Goal: Contribute content: Add original content to the website for others to see

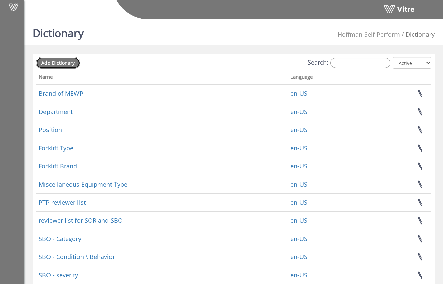
click at [68, 66] on link "Add Dictionary" at bounding box center [58, 62] width 44 height 11
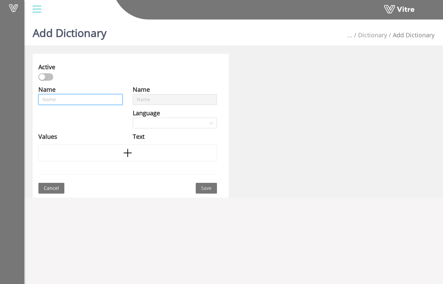
click at [94, 102] on input "text" at bounding box center [80, 99] width 84 height 11
type input "P"
type input "Pr"
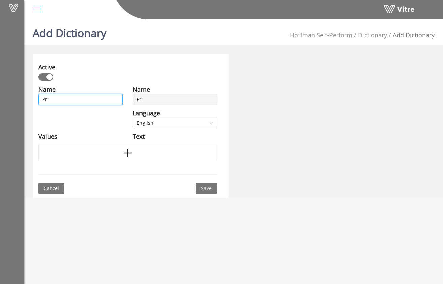
type input "Pro"
type input "Proj"
type input "Proje"
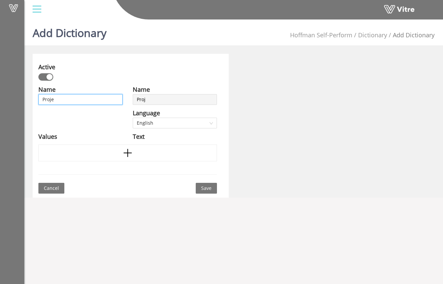
type input "Proje"
type input "Projec"
type input "Project"
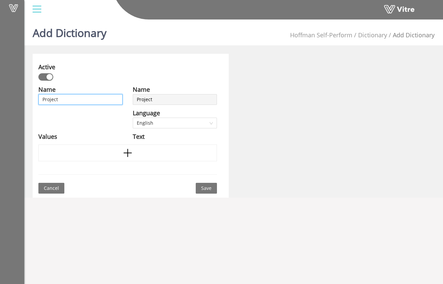
type input "Project"
type input "Project T"
type input "Project Tr"
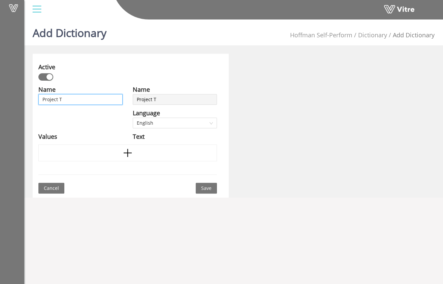
type input "Project Tr"
type input "Project Tri"
type input "Project Trit"
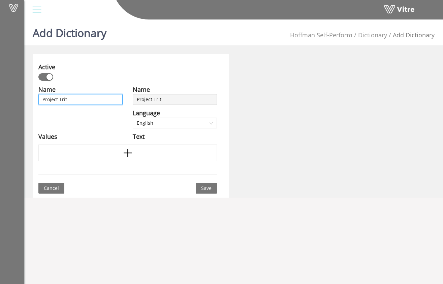
type input "Project Trito"
type input "Project Triton"
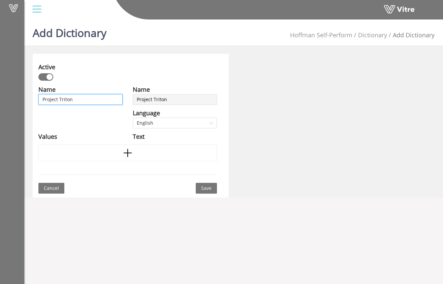
type input "Project Triton"
type input "Project Triton S"
type input "Project Triton Su"
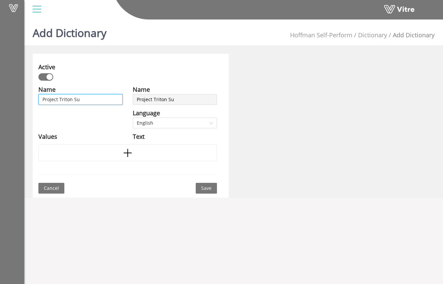
type input "Project Triton Sub"
type input "Project Triton Subo"
type input "Project Triton Subon"
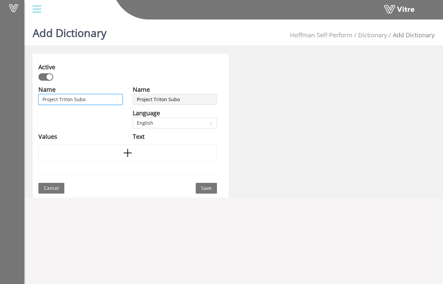
type input "Project Triton Subon"
type input "Project Triton Subont"
type input "Project Triton Subontr"
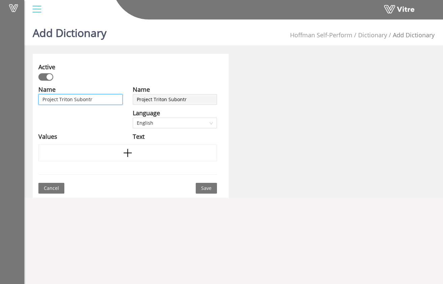
type input "Project Triton Subontra"
type input "Project Triton Subontrac"
type input "Project Triton Subontra"
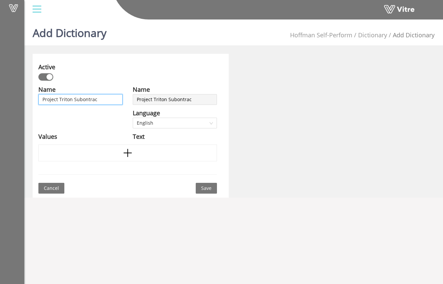
type input "Project Triton Subontra"
type input "Project Triton Subontr"
type input "Project Triton Subont"
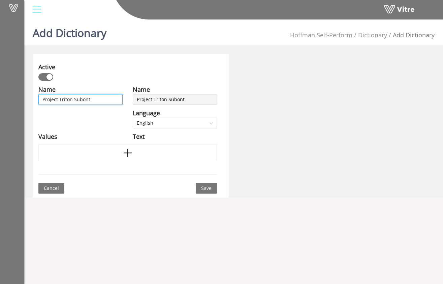
type input "Project Triton Subon"
type input "Project Triton Subo"
type input "Project Triton Sub"
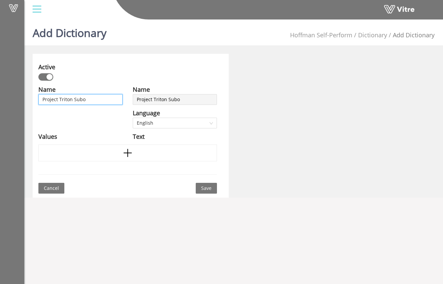
type input "Project Triton Sub"
type input "Project Triton Subc"
type input "Project Triton Subco"
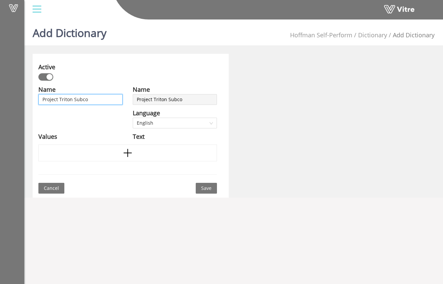
type input "Project Triton Subcon"
type input "Project Triton Subcont"
type input "Project Triton Subcontr"
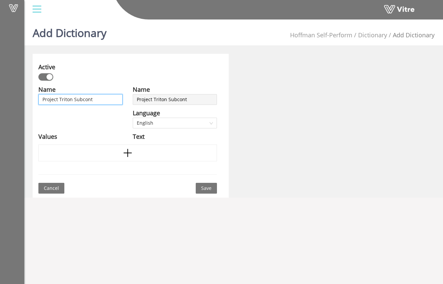
type input "Project Triton Subcontr"
type input "Project Triton Subcontra"
type input "Project Triton Subcontrac"
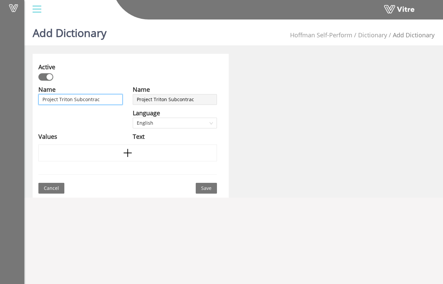
type input "Project Triton Subcontract"
type input "Project Triton Subcontracto"
type input "Project Triton Subcontractor"
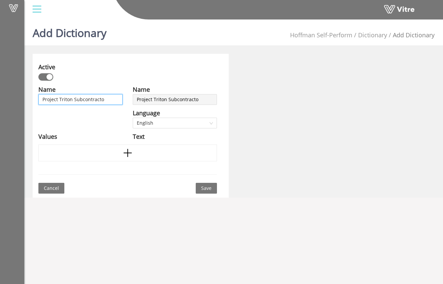
type input "Project Triton Subcontractor"
type input "Project Triton Subcontractor L"
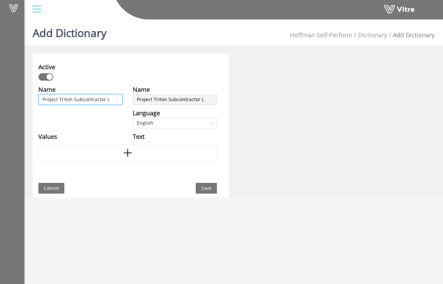
type input "Project Triton Subcontractor Li"
type input "Project Triton Subcontractor Lis"
type input "Project Triton Subcontractor List"
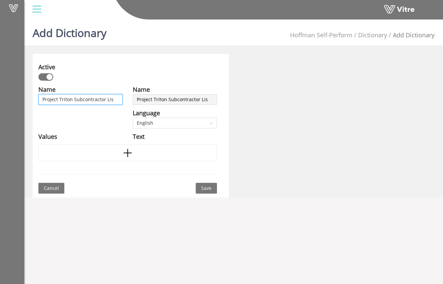
type input "Project Triton Subcontractor List"
click at [120, 136] on div "Values" at bounding box center [80, 136] width 84 height 9
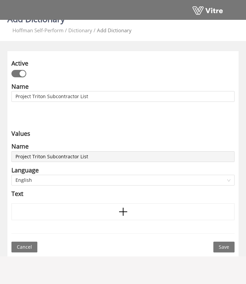
scroll to position [17, 0]
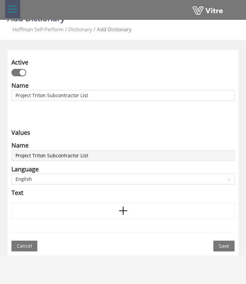
click at [91, 131] on div "Values" at bounding box center [122, 132] width 223 height 9
click at [115, 208] on div at bounding box center [122, 211] width 223 height 17
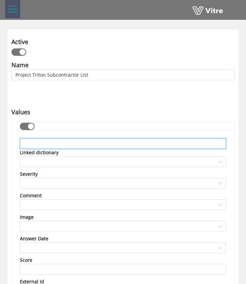
click at [95, 143] on input "text" at bounding box center [123, 143] width 206 height 11
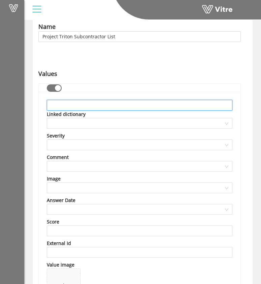
scroll to position [0, 0]
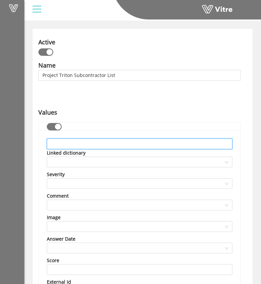
click at [114, 140] on input "text" at bounding box center [140, 144] width 186 height 11
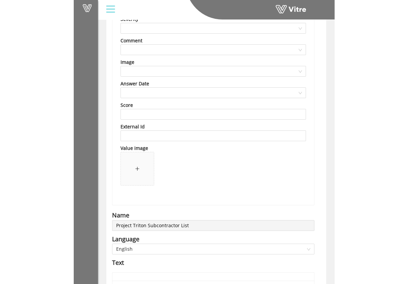
scroll to position [50, 0]
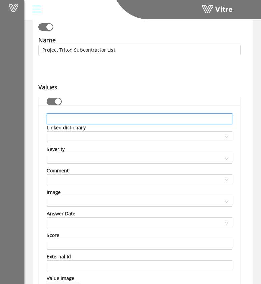
click at [93, 118] on input "text" at bounding box center [140, 118] width 186 height 11
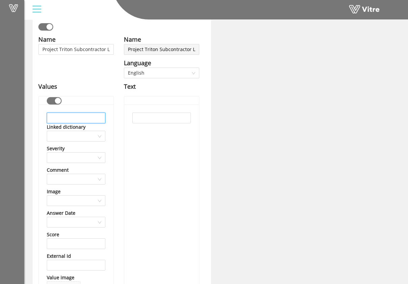
click at [90, 118] on input "text" at bounding box center [76, 118] width 59 height 11
click at [92, 117] on input "A-Core of Boise, Inc" at bounding box center [76, 118] width 59 height 11
type input "A-Core of Boise, Inc"
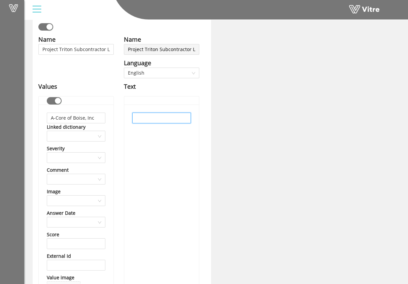
click at [140, 119] on input "text" at bounding box center [161, 118] width 59 height 11
paste input "A-Core of Boise, Inc"
type input "A-Core of Boise, Inc"
click at [150, 144] on div "A-Core of Boise, Inc" at bounding box center [161, 220] width 75 height 230
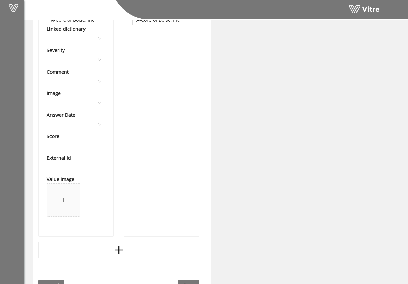
scroll to position [159, 0]
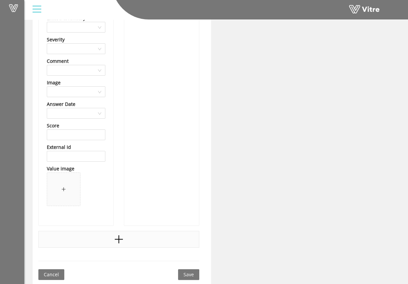
click at [116, 243] on icon "plus" at bounding box center [119, 240] width 10 height 10
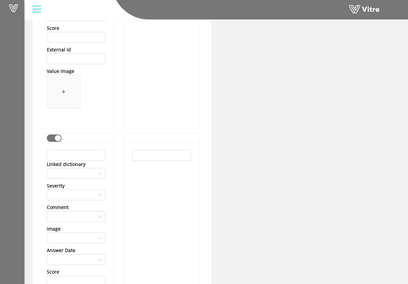
scroll to position [275, 0]
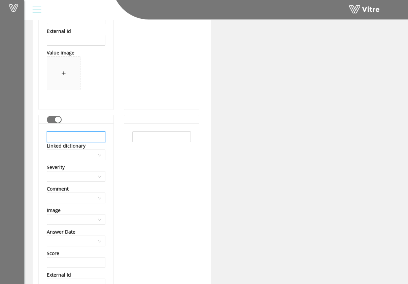
click at [90, 133] on input "text" at bounding box center [76, 137] width 59 height 11
click at [87, 138] on input "ACCO Engineered Systems" at bounding box center [76, 137] width 59 height 11
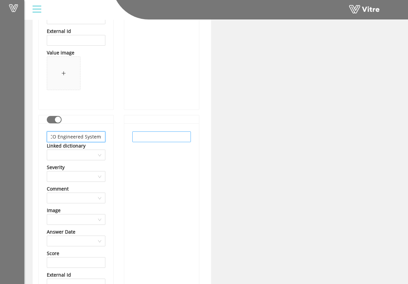
type input "ACCO Engineered Systems"
click at [148, 139] on input "text" at bounding box center [161, 137] width 59 height 11
paste input "ACCO Engineered Systems"
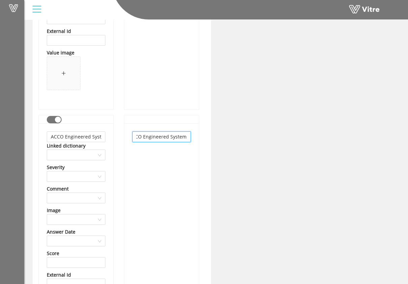
type input "ACCO Engineered Systems"
click at [154, 159] on div "ACCO Engineered Systems" at bounding box center [161, 239] width 75 height 230
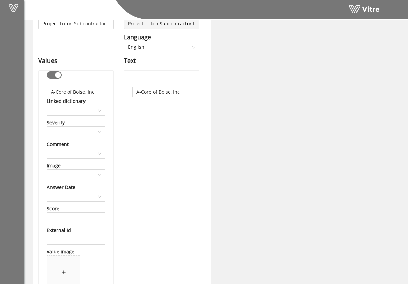
scroll to position [64, 0]
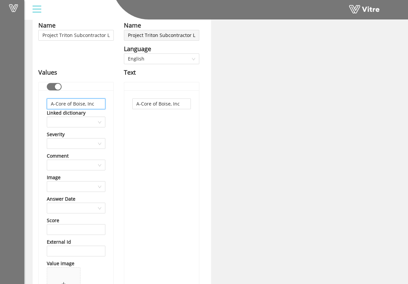
click at [98, 103] on input "A-Core of Boise, Inc" at bounding box center [76, 104] width 59 height 11
type input "A-Core of Boise"
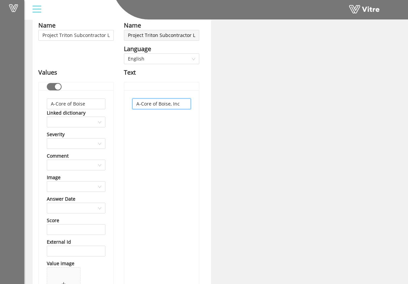
click at [185, 103] on input "A-Core of Boise, Inc" at bounding box center [161, 104] width 59 height 11
type input "A-Core of Boise"
click at [196, 147] on div "A-Core of Boise" at bounding box center [161, 206] width 75 height 230
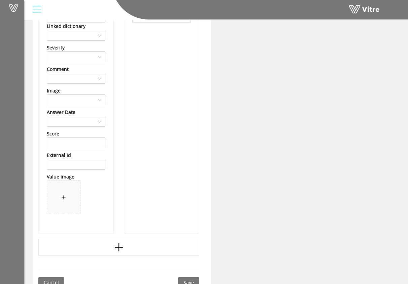
scroll to position [403, 0]
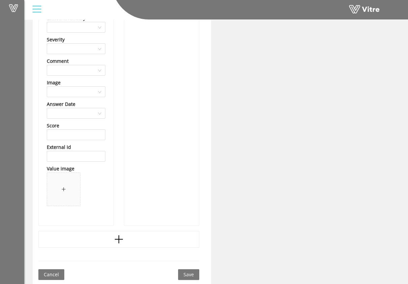
click at [111, 241] on div at bounding box center [118, 239] width 161 height 17
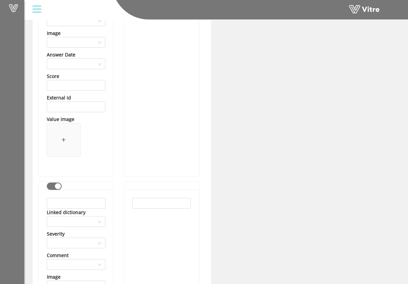
scroll to position [455, 0]
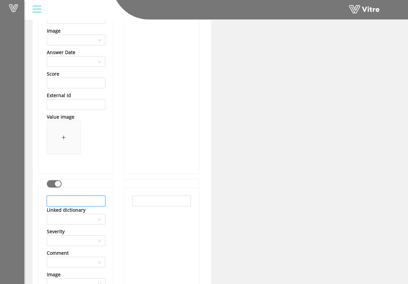
click at [101, 202] on input "text" at bounding box center [76, 201] width 59 height 11
click at [77, 202] on input "Compass USA" at bounding box center [76, 201] width 59 height 11
click at [77, 201] on input "Compass USA" at bounding box center [76, 201] width 59 height 11
type input "Compass USA"
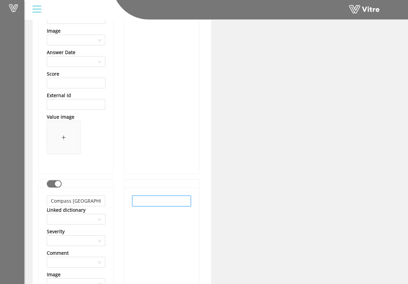
click at [138, 205] on input "text" at bounding box center [161, 201] width 59 height 11
paste input "Compass USA"
type input "Compass USA"
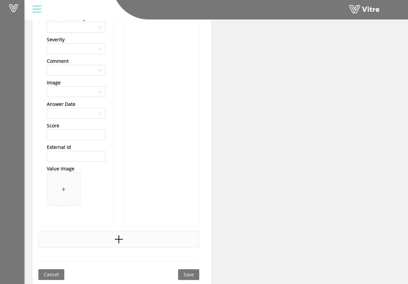
click at [131, 242] on div at bounding box center [118, 239] width 161 height 17
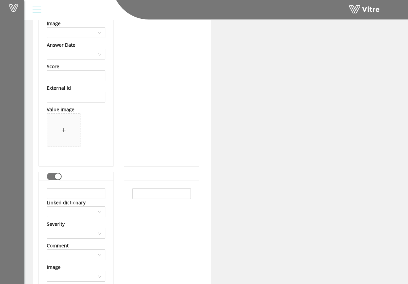
scroll to position [787, 0]
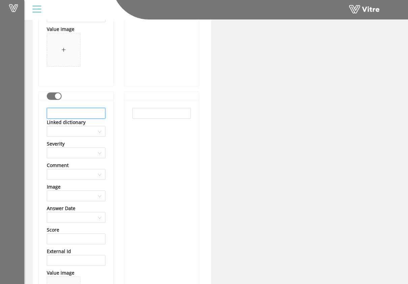
click at [89, 114] on input "text" at bounding box center [76, 113] width 59 height 11
click at [71, 114] on input "Day Wireless" at bounding box center [76, 113] width 59 height 11
type input "Day Wireless"
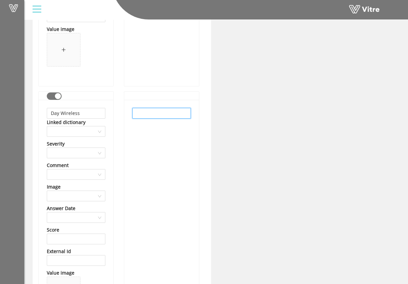
click at [139, 112] on input "text" at bounding box center [161, 113] width 59 height 11
paste input "Day Wireless"
type input "Day Wireless"
click at [154, 157] on div "Day Wireless" at bounding box center [161, 215] width 75 height 230
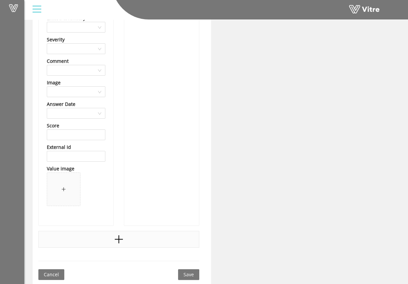
click at [138, 238] on div at bounding box center [118, 239] width 161 height 17
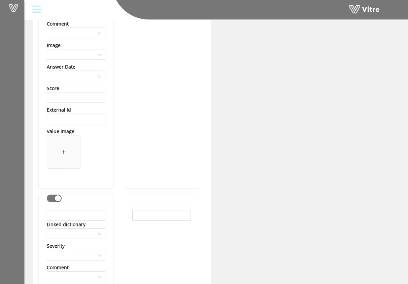
scroll to position [1025, 0]
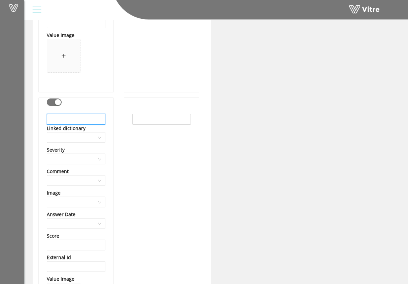
click at [88, 120] on input "text" at bounding box center [76, 119] width 59 height 11
click at [83, 120] on input "DHL Global/Exel" at bounding box center [76, 119] width 59 height 11
type input "DHL Global/Exel"
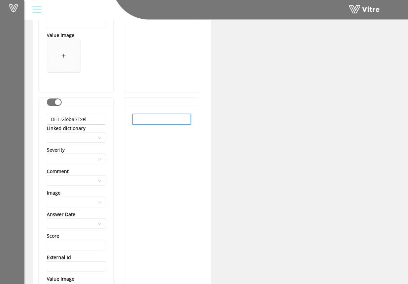
click at [154, 124] on input "text" at bounding box center [161, 119] width 59 height 11
paste input "DHL Global/Exel"
type input "DHL Global/Exel"
click at [161, 155] on div "DHL Global/Exel" at bounding box center [161, 221] width 75 height 230
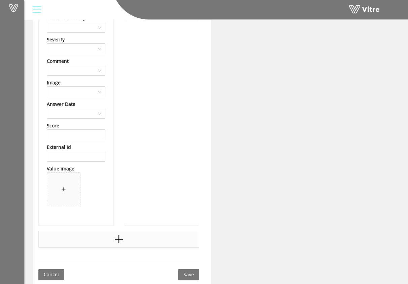
click at [140, 238] on div at bounding box center [118, 239] width 161 height 17
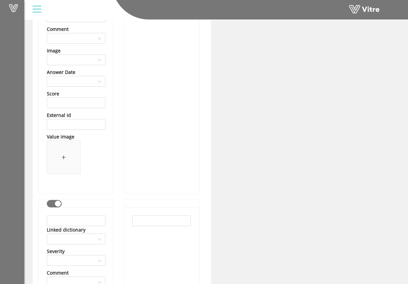
scroll to position [1276, 0]
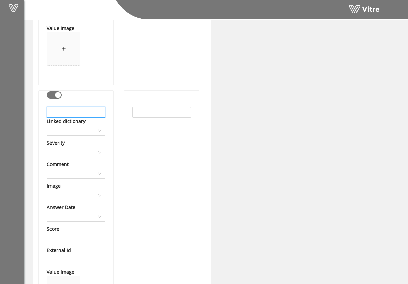
click at [89, 112] on input "text" at bounding box center [76, 112] width 59 height 11
click at [78, 114] on input "Double EE Contractors" at bounding box center [76, 112] width 59 height 11
type input "Double EE Contractors"
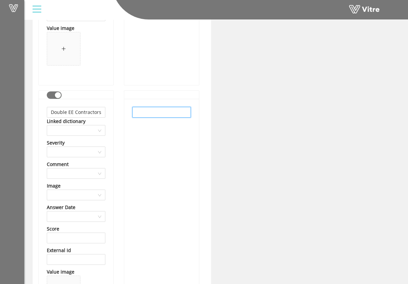
click at [148, 113] on input "text" at bounding box center [161, 112] width 59 height 11
paste input "Double EE Contractors"
type input "Double EE Contractors"
click at [148, 139] on div "Double EE Contractors" at bounding box center [161, 214] width 75 height 230
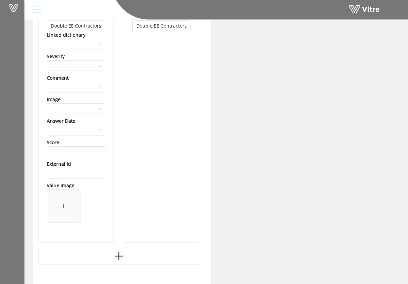
scroll to position [1380, 0]
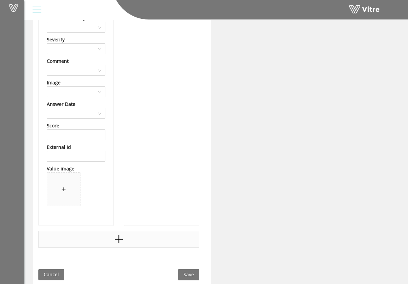
click at [114, 243] on icon "plus" at bounding box center [119, 240] width 10 height 10
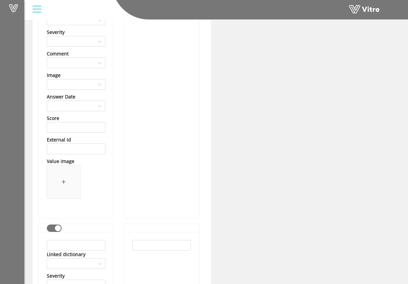
scroll to position [1481, 0]
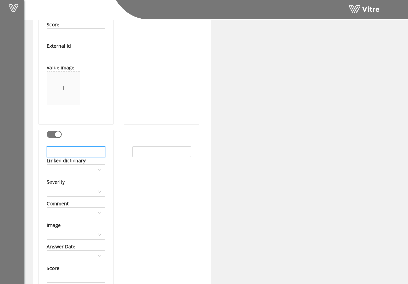
click at [96, 153] on input "text" at bounding box center [76, 151] width 59 height 11
click at [62, 152] on input "ESTECH" at bounding box center [76, 151] width 59 height 11
type input "ESTECH"
click at [165, 152] on input "text" at bounding box center [161, 151] width 59 height 11
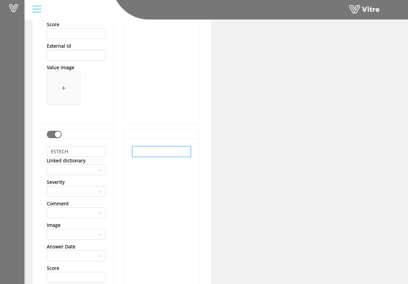
paste input "ESTECH"
type input "ESTECH"
click at [158, 182] on div "ESTECH" at bounding box center [161, 253] width 75 height 230
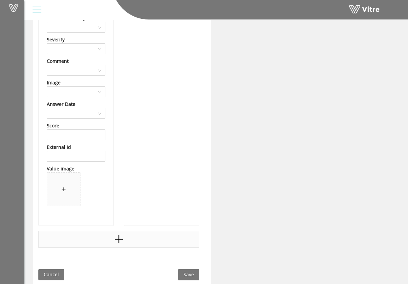
click at [144, 235] on div at bounding box center [118, 239] width 161 height 17
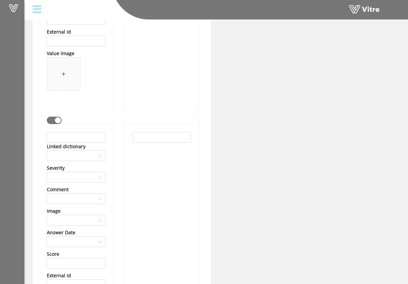
scroll to position [1749, 0]
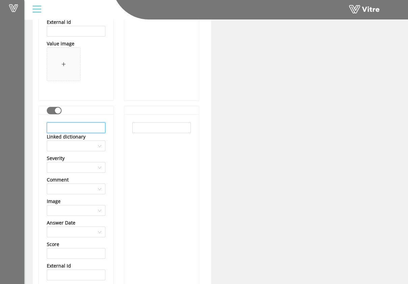
click at [90, 128] on input "text" at bounding box center [76, 128] width 59 height 11
type input "E"
click at [64, 129] on input "EzArc Inc" at bounding box center [76, 128] width 59 height 11
click at [80, 127] on input "EzArc, Inc" at bounding box center [76, 128] width 59 height 11
click at [66, 129] on input "EzArc, Inc." at bounding box center [76, 128] width 59 height 11
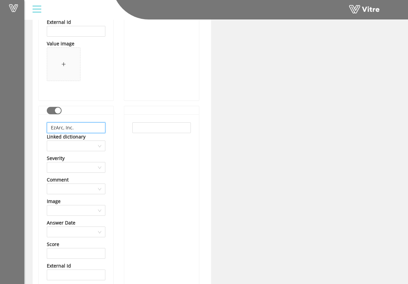
click at [66, 129] on input "EzArc, Inc." at bounding box center [76, 128] width 59 height 11
type input "EzArc, Inc."
click at [138, 126] on input "text" at bounding box center [161, 128] width 59 height 11
paste input "EzArc, Inc."
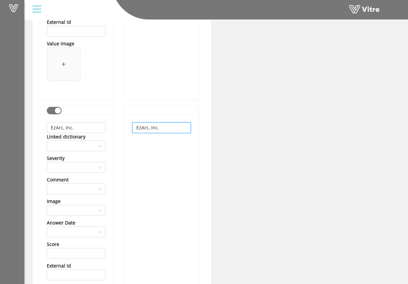
type input "EzArc, Inc."
click at [170, 156] on div "EzArc, Inc." at bounding box center [161, 229] width 75 height 230
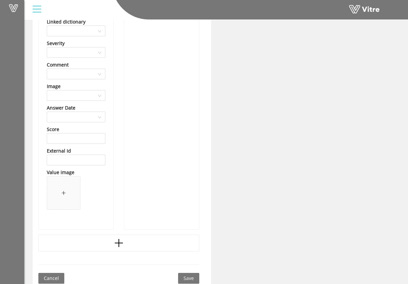
scroll to position [1868, 0]
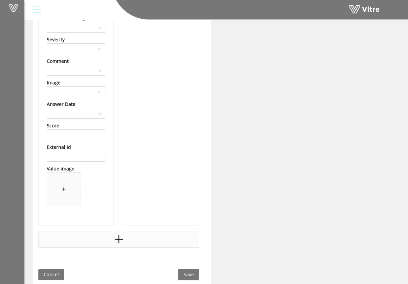
click at [96, 234] on div at bounding box center [118, 239] width 161 height 17
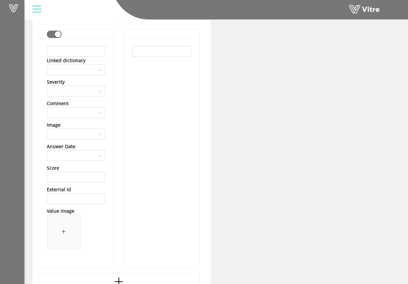
scroll to position [2052, 0]
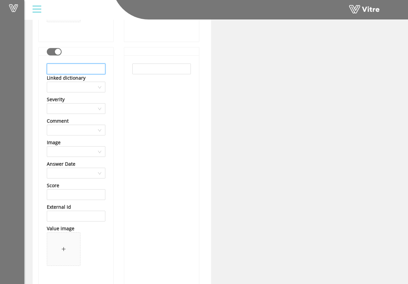
click at [94, 69] on input "text" at bounding box center [76, 69] width 59 height 11
click at [79, 69] on input "Faith Technologies" at bounding box center [76, 69] width 59 height 11
type input "Faith Technologies"
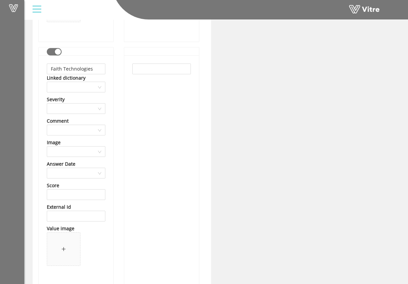
click at [163, 75] on div at bounding box center [161, 171] width 75 height 230
click at [163, 71] on input "text" at bounding box center [161, 69] width 59 height 11
paste input "Faith Technologies"
type input "Faith Technologies"
click at [173, 115] on div "Faith Technologies" at bounding box center [161, 171] width 75 height 230
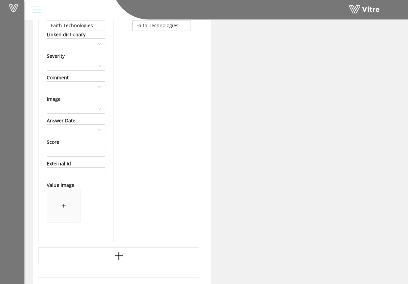
scroll to position [2112, 0]
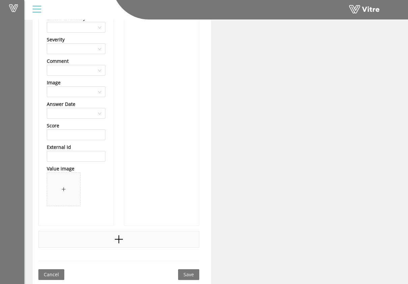
click at [158, 238] on div at bounding box center [118, 239] width 161 height 17
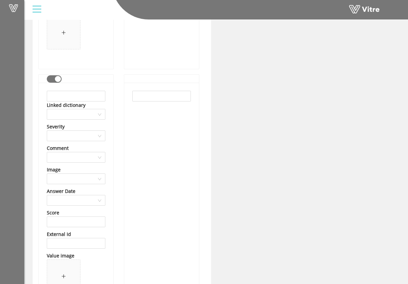
scroll to position [2270, 0]
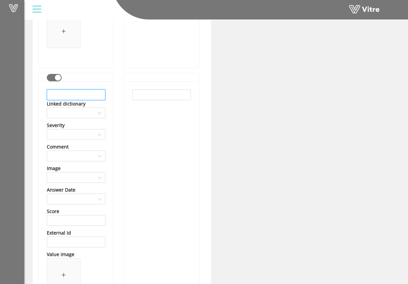
click at [86, 95] on input "text" at bounding box center [76, 95] width 59 height 11
click at [77, 95] on input "Flynn BEC LP" at bounding box center [76, 95] width 59 height 11
type input "Flynn BEC LP"
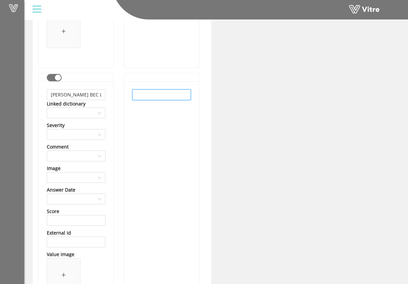
click at [134, 96] on input "text" at bounding box center [161, 95] width 59 height 11
paste input "Flynn BEC LP"
type input "Flynn BEC LP"
click at [153, 118] on div "Flynn BEC LP" at bounding box center [161, 196] width 75 height 230
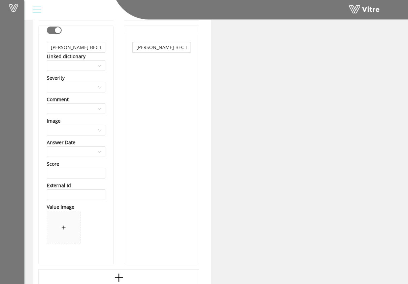
scroll to position [2356, 0]
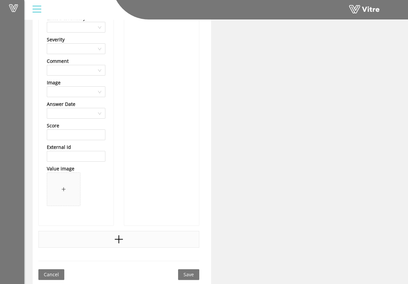
click at [124, 237] on div at bounding box center [118, 239] width 161 height 17
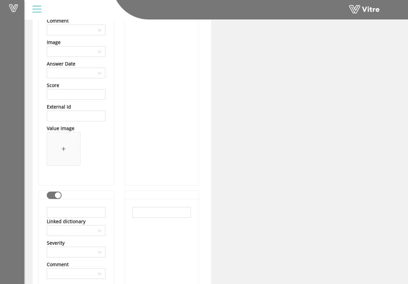
scroll to position [2498, 0]
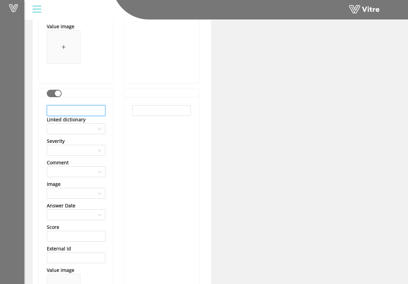
click at [94, 107] on input "text" at bounding box center [76, 110] width 59 height 11
click at [89, 112] on input "Global Scaffold Construction Services" at bounding box center [76, 110] width 59 height 11
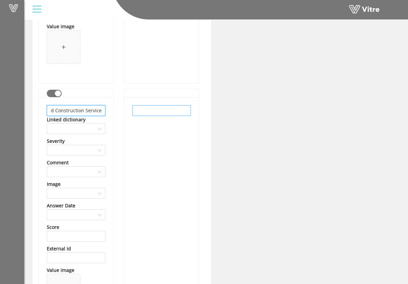
type input "Global Scaffold Construction Services"
click at [173, 110] on input "text" at bounding box center [161, 110] width 59 height 11
paste input "Global Scaffold Construction Services"
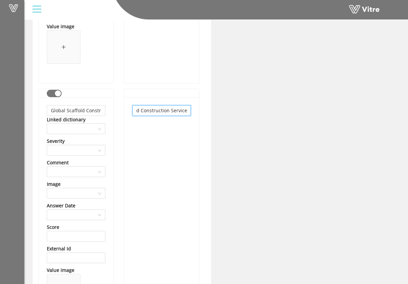
type input "Global Scaffold Construction Services"
click at [164, 136] on div "Global Scaffold Construction Services" at bounding box center [161, 212] width 75 height 230
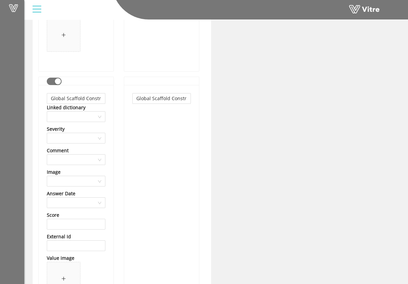
scroll to position [2600, 0]
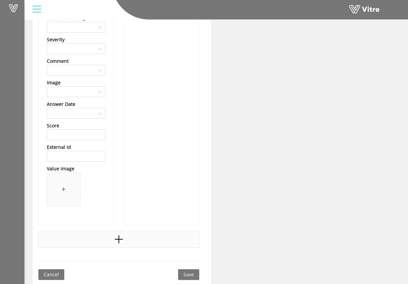
click at [136, 234] on div at bounding box center [118, 239] width 161 height 17
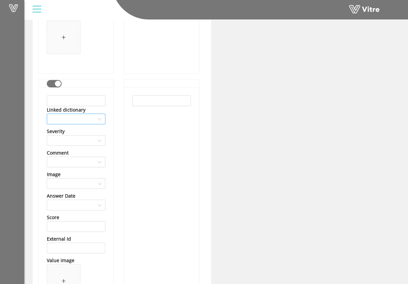
scroll to position [2750, 0]
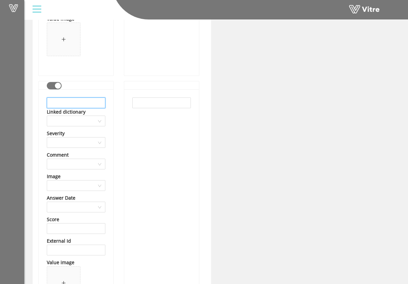
click at [92, 104] on input "text" at bounding box center [76, 103] width 59 height 11
click at [98, 104] on input "Gradiant Corporation" at bounding box center [76, 103] width 59 height 11
type input "Gradiant Corporation"
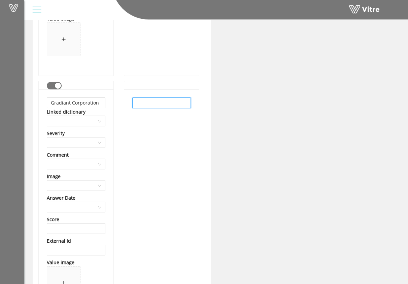
click at [144, 103] on input "text" at bounding box center [161, 103] width 59 height 11
paste input "Gradiant Corporation"
type input "Gradiant Corporation"
click at [163, 146] on div "Gradiant Corporation" at bounding box center [161, 205] width 75 height 230
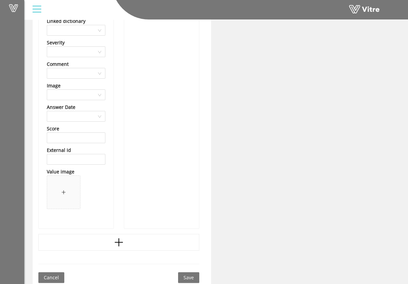
scroll to position [2844, 0]
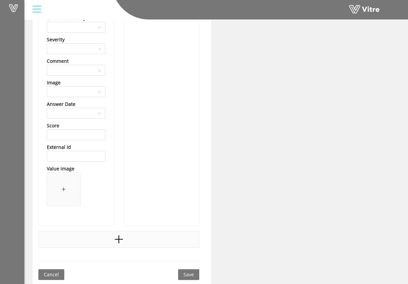
click at [143, 242] on div at bounding box center [118, 239] width 161 height 17
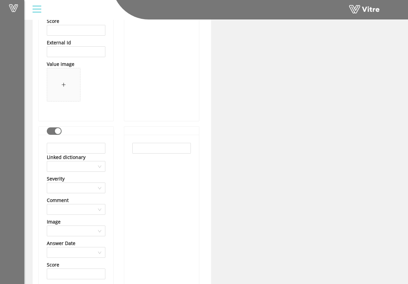
scroll to position [2945, 0]
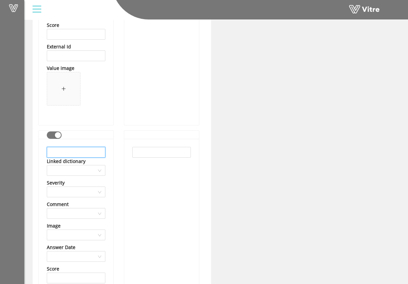
click at [90, 154] on input "text" at bounding box center [76, 152] width 59 height 11
click at [83, 153] on input "Harris & Hart" at bounding box center [76, 152] width 59 height 11
click at [79, 154] on input "Harris & Hart" at bounding box center [76, 152] width 59 height 11
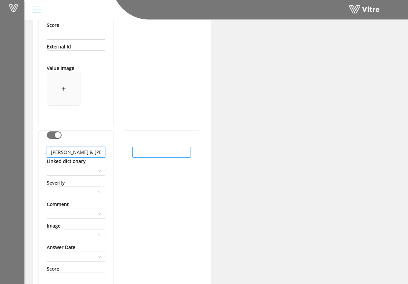
type input "Harris & Hart"
click at [133, 155] on input "text" at bounding box center [161, 152] width 59 height 11
paste input "Harris & Hart"
type input "Harris & Hart"
click at [150, 171] on div "Harris & Hart" at bounding box center [161, 254] width 75 height 230
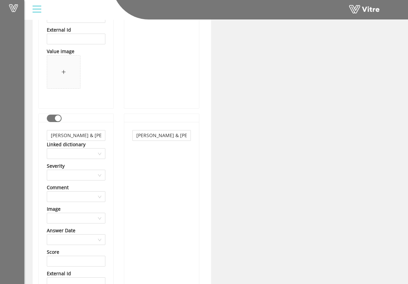
scroll to position [3088, 0]
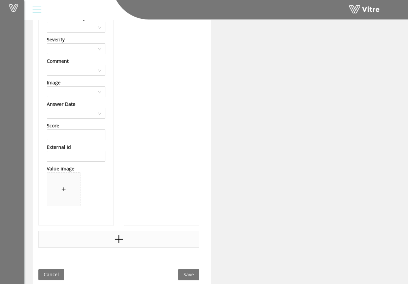
click at [133, 235] on div at bounding box center [118, 239] width 161 height 17
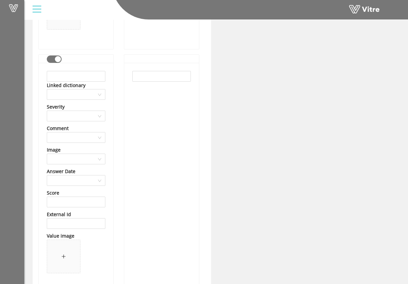
scroll to position [3265, 0]
click at [92, 74] on input "text" at bounding box center [76, 76] width 59 height 11
click at [76, 77] on input "text" at bounding box center [76, 76] width 59 height 11
type input "Hoffman Layout & Modeling"
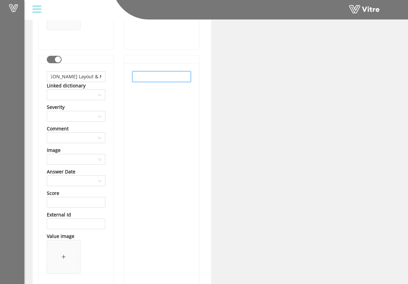
click at [155, 74] on input "text" at bounding box center [161, 76] width 59 height 11
type input "Hoffman"
drag, startPoint x: 161, startPoint y: 77, endPoint x: 113, endPoint y: 81, distance: 48.0
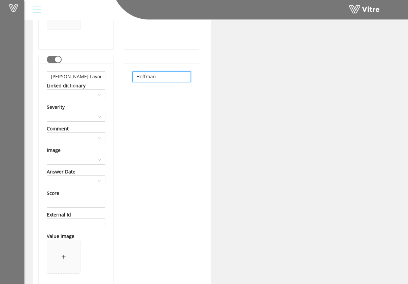
drag, startPoint x: 155, startPoint y: 79, endPoint x: 117, endPoint y: 77, distance: 37.7
click at [98, 76] on input "Hoffman Layout & Modeling" at bounding box center [76, 76] width 59 height 11
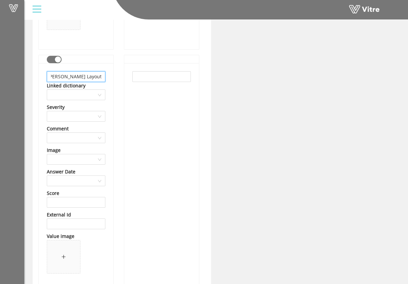
click at [98, 76] on input "Hoffman Layout & Modeling" at bounding box center [76, 76] width 59 height 11
type input "HLM"
click at [143, 77] on input "text" at bounding box center [161, 76] width 59 height 11
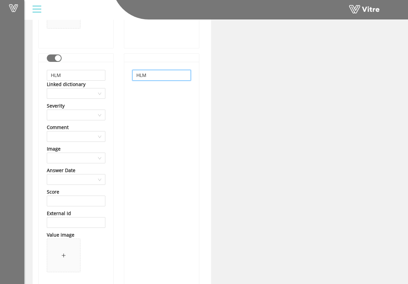
type input "HLM"
click at [146, 113] on div "HLM" at bounding box center [161, 177] width 75 height 230
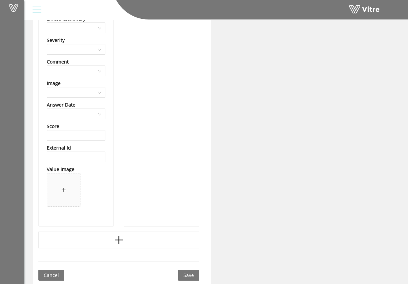
scroll to position [3332, 0]
click at [137, 244] on div at bounding box center [118, 239] width 161 height 17
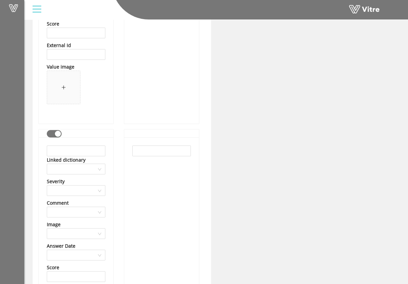
scroll to position [3435, 0]
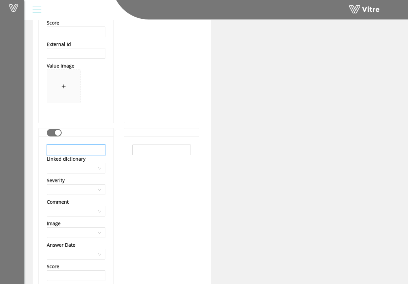
click at [89, 149] on input "text" at bounding box center [76, 150] width 59 height 11
type input "HSI"
drag, startPoint x: 164, startPoint y: 148, endPoint x: 161, endPoint y: 150, distance: 3.5
click at [164, 149] on input "text" at bounding box center [161, 150] width 59 height 11
type input "HSI"
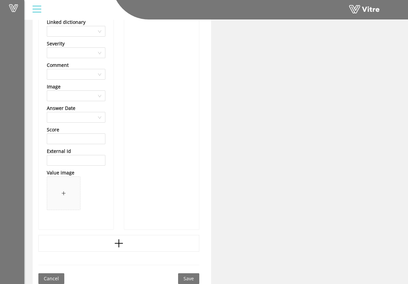
scroll to position [3576, 0]
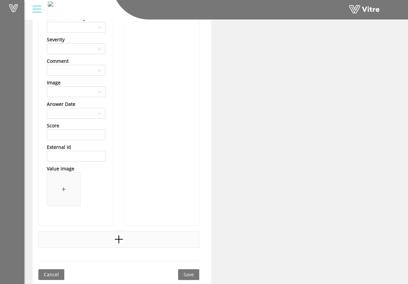
click at [177, 238] on div at bounding box center [118, 239] width 161 height 17
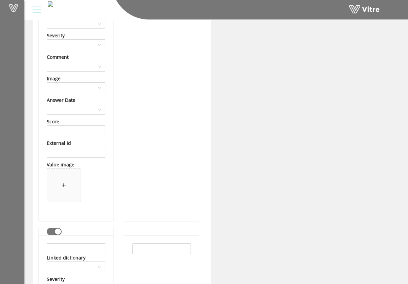
scroll to position [3669, 0]
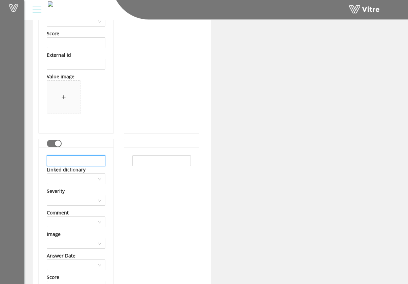
click at [93, 161] on input "text" at bounding box center [76, 161] width 59 height 11
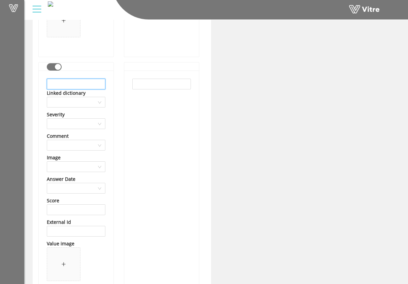
scroll to position [3752, 0]
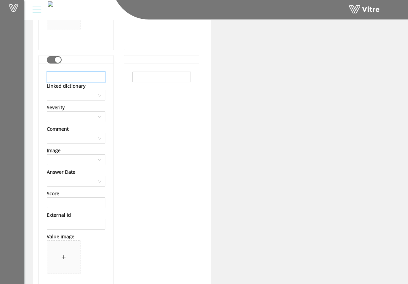
click at [90, 78] on input "text" at bounding box center [76, 77] width 59 height 11
click at [74, 76] on input "text" at bounding box center [76, 77] width 59 height 11
type input "J"
click at [73, 78] on input "JH Kelly LLC" at bounding box center [76, 77] width 59 height 11
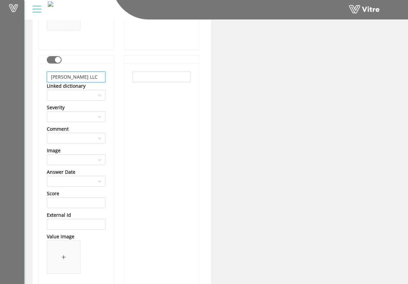
click at [73, 78] on input "JH Kelly LLC" at bounding box center [76, 77] width 59 height 11
type input "JH Kelly LLC"
click at [134, 76] on input "text" at bounding box center [161, 77] width 59 height 11
paste input "JH Kelly LLC"
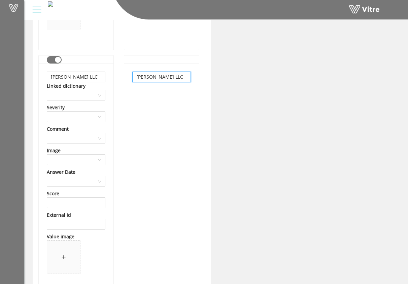
type input "JH Kelly LLC"
click at [170, 100] on div "JH Kelly LLC" at bounding box center [161, 179] width 75 height 230
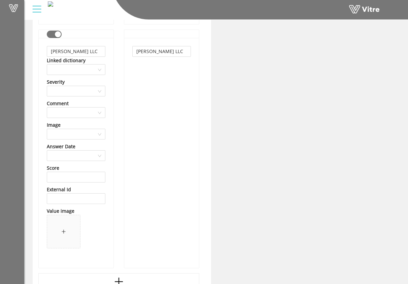
scroll to position [3820, 0]
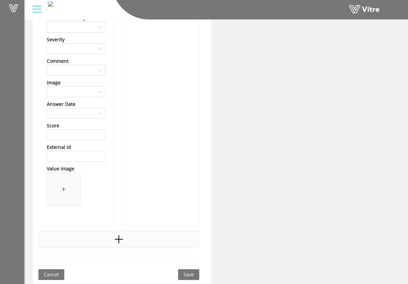
click at [127, 241] on div at bounding box center [118, 239] width 161 height 17
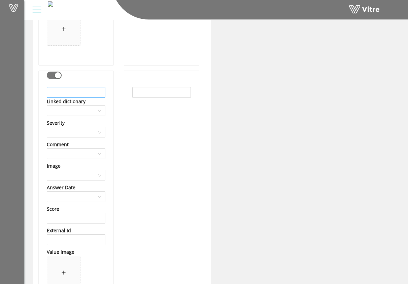
scroll to position [3980, 0]
click at [97, 93] on input "text" at bounding box center [76, 93] width 59 height 11
click at [84, 94] on input "JT Thorpe Industrial" at bounding box center [76, 93] width 59 height 11
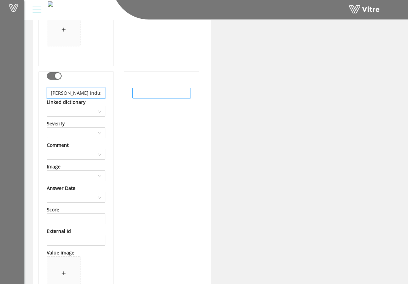
type input "JT Thorpe Industrial"
click at [142, 96] on input "text" at bounding box center [161, 93] width 59 height 11
paste input "JT Thorpe Industrial"
type input "JT Thorpe Industrial"
click at [164, 120] on div "JT Thorpe Industrial" at bounding box center [161, 195] width 75 height 230
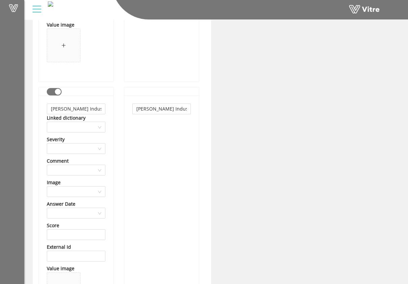
scroll to position [4065, 0]
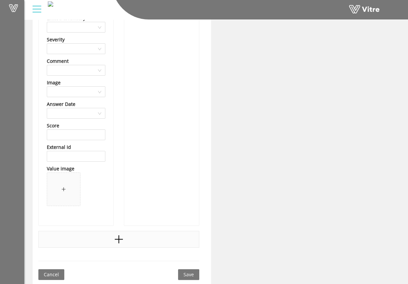
click at [149, 239] on div at bounding box center [118, 239] width 161 height 17
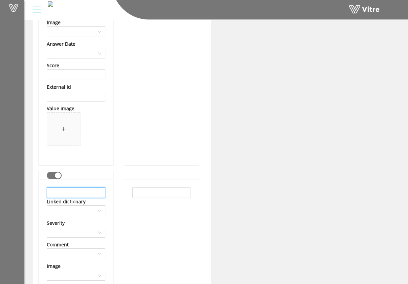
click at [94, 193] on input "text" at bounding box center [76, 193] width 59 height 11
click at [88, 193] on input "Kiewit Infastructure West Co." at bounding box center [76, 193] width 59 height 11
click at [73, 193] on input "Kiewit Infastructure West Co." at bounding box center [76, 193] width 59 height 11
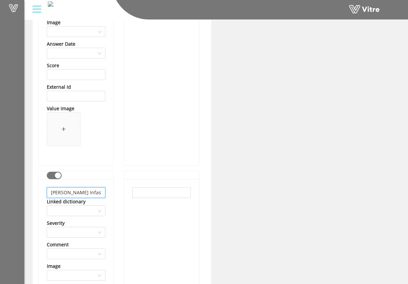
click at [71, 194] on input "Kiewit Infastructure West Co." at bounding box center [76, 193] width 59 height 11
click at [90, 194] on input "Kiewit Infrastructure West Co." at bounding box center [76, 193] width 59 height 11
click at [99, 194] on input "Kiewit Infrastructure West Co." at bounding box center [76, 193] width 59 height 11
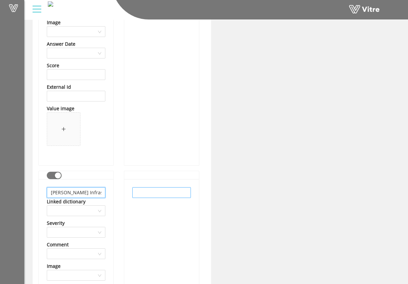
type input "Kiewit Infrastructure West Co."
click at [135, 193] on input "text" at bounding box center [161, 193] width 59 height 11
paste input "Kiewit Infrastructure West Co."
type input "Kiewit Infrastructure West Co."
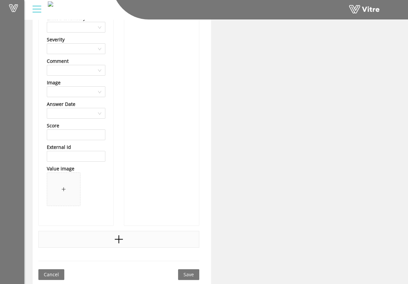
click at [142, 233] on div at bounding box center [118, 239] width 161 height 17
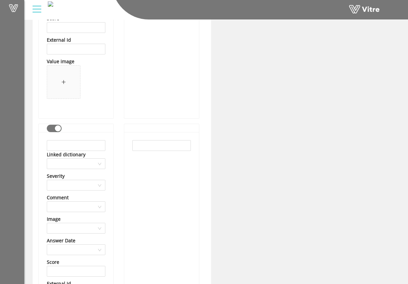
scroll to position [4426, 0]
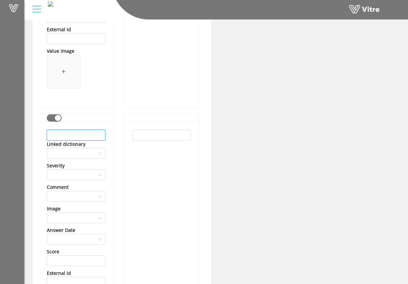
click at [95, 137] on input "text" at bounding box center [76, 135] width 59 height 11
click at [87, 134] on input "LEA ELECTRIC LLC" at bounding box center [76, 135] width 59 height 11
type input "LEA ELECTRIC LLC"
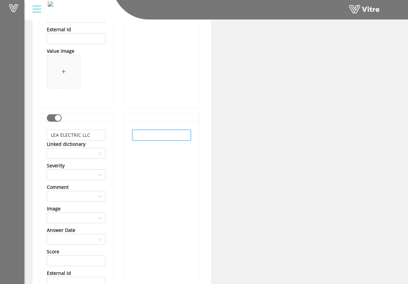
click at [144, 135] on input "text" at bounding box center [161, 135] width 59 height 11
paste input "LEA ELECTRIC LLC"
type input "LEA ELECTRIC LLC"
click at [173, 158] on div "LEA ELECTRIC LLC" at bounding box center [161, 237] width 75 height 230
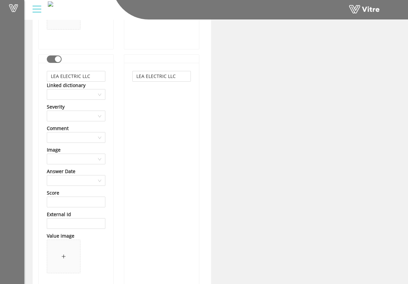
scroll to position [4553, 0]
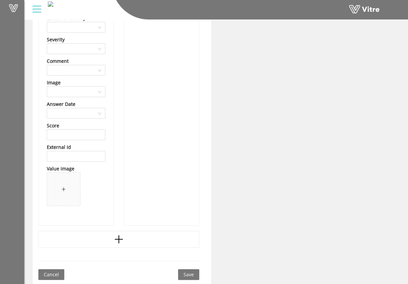
click at [138, 232] on div at bounding box center [118, 239] width 161 height 17
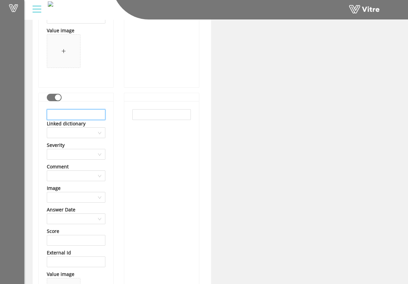
click at [95, 117] on input "text" at bounding box center [76, 114] width 59 height 11
click at [100, 115] on input "Maxim Crane Works, LP" at bounding box center [76, 114] width 59 height 11
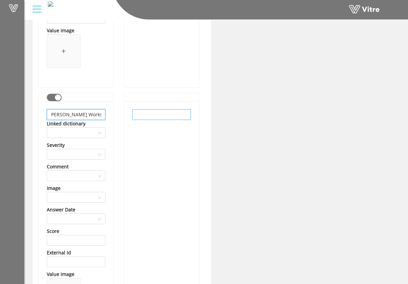
type input "Maxim Crane Works, LP"
click at [151, 119] on input "text" at bounding box center [161, 114] width 59 height 11
paste input "Maxim Crane Works, LP"
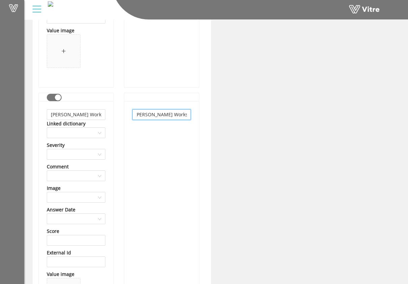
type input "Maxim Crane Works, LP"
click at [165, 130] on div "Maxim Crane Works, LP" at bounding box center [161, 216] width 75 height 230
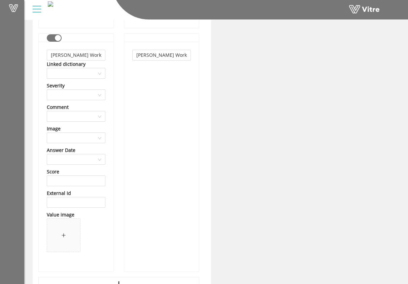
scroll to position [4797, 0]
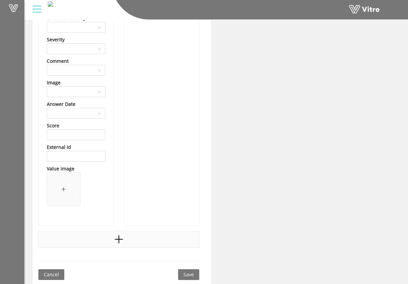
click at [124, 236] on div at bounding box center [118, 239] width 161 height 17
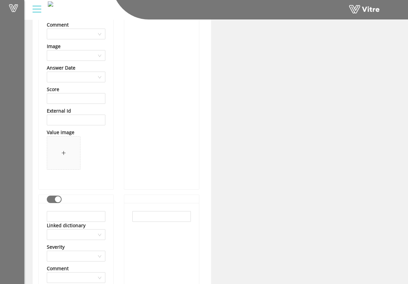
scroll to position [4928, 0]
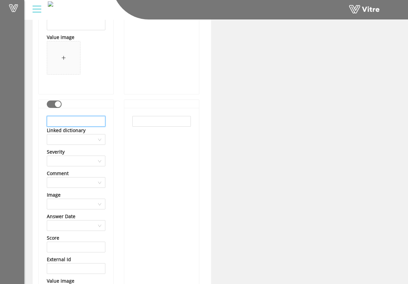
click at [98, 123] on input "text" at bounding box center [76, 121] width 59 height 11
click at [92, 123] on input "McAlvain Construction" at bounding box center [76, 121] width 59 height 11
type input "McAlvain Construction"
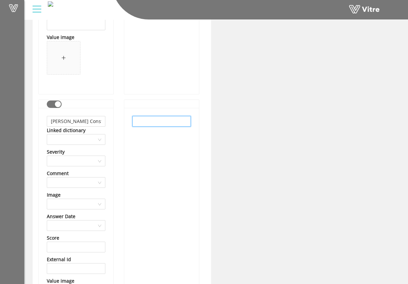
click at [150, 121] on input "text" at bounding box center [161, 121] width 59 height 11
paste input "McAlvain Construction"
type input "McAlvain Construction"
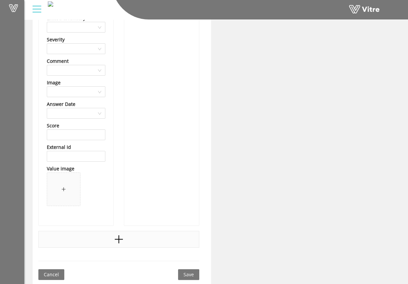
click at [146, 233] on div at bounding box center [118, 239] width 161 height 17
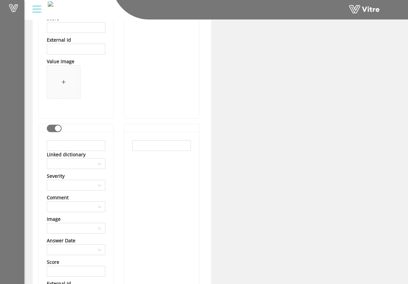
scroll to position [5161, 0]
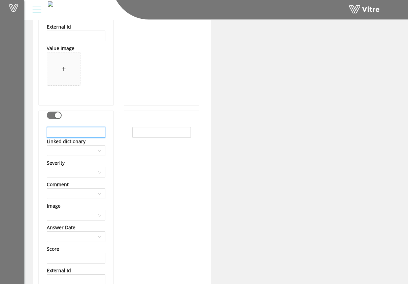
click at [95, 136] on input "text" at bounding box center [76, 132] width 59 height 11
click at [89, 135] on input "Murray Company" at bounding box center [76, 132] width 59 height 11
type input "Murray Company"
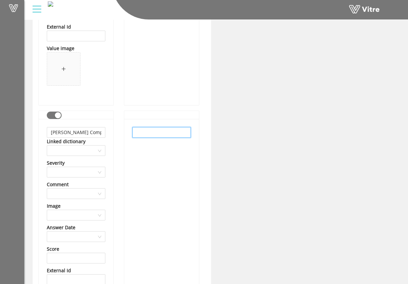
click at [160, 130] on input "text" at bounding box center [161, 132] width 59 height 11
paste input "Murray Company"
type input "Murray Company"
click at [158, 158] on div "Murray Company" at bounding box center [161, 234] width 75 height 230
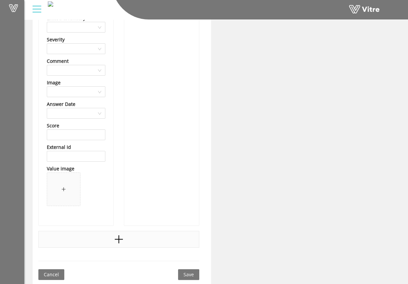
click at [142, 238] on div at bounding box center [118, 239] width 161 height 17
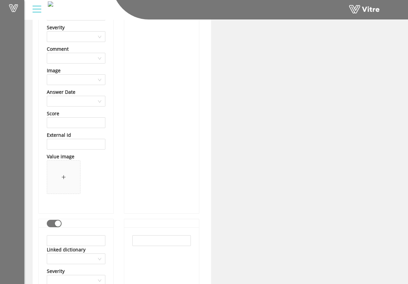
scroll to position [5397, 0]
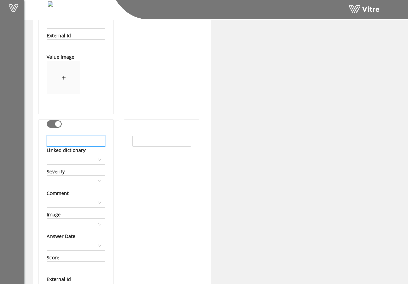
click at [88, 145] on input "text" at bounding box center [76, 141] width 59 height 11
type input "NEHP"
click at [148, 142] on input "text" at bounding box center [161, 141] width 59 height 11
type input "NEHP"
click at [154, 166] on div "NEHP" at bounding box center [161, 243] width 75 height 230
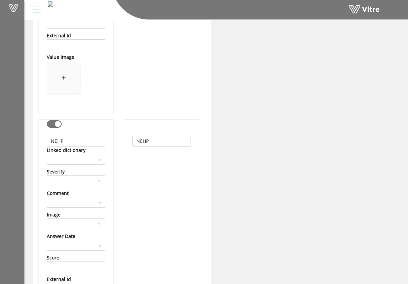
scroll to position [5529, 0]
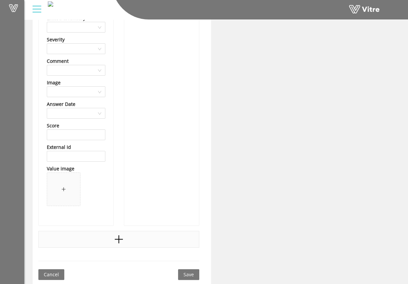
click at [129, 245] on div at bounding box center [118, 239] width 161 height 17
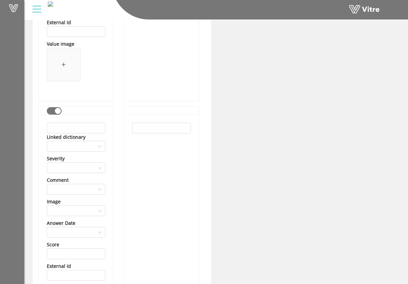
scroll to position [5652, 0]
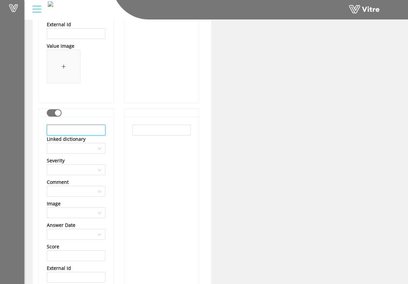
click at [98, 135] on input "text" at bounding box center [76, 130] width 59 height 11
click at [85, 133] on input "Performance Contracting, Inc." at bounding box center [76, 130] width 59 height 11
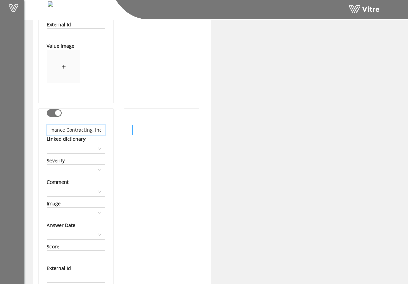
type input "Performance Contracting, Inc."
click at [154, 130] on input "text" at bounding box center [161, 130] width 59 height 11
paste input "Performance Contracting, Inc."
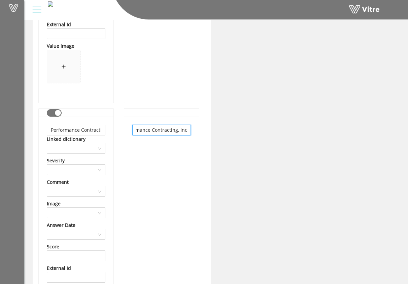
type input "Performance Contracting, Inc."
click at [160, 153] on div "Performance Contracting, Inc." at bounding box center [161, 232] width 75 height 230
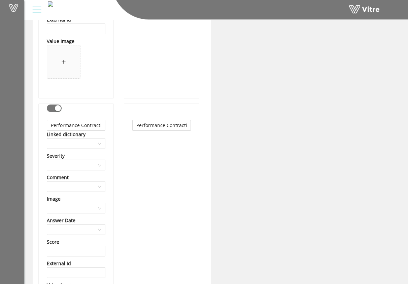
scroll to position [5773, 0]
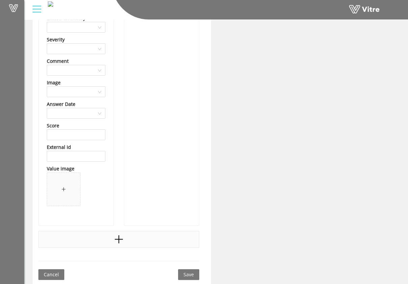
click at [136, 236] on div at bounding box center [118, 239] width 161 height 17
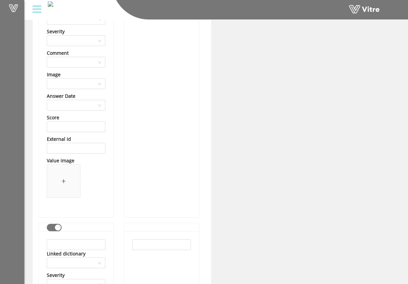
scroll to position [5892, 0]
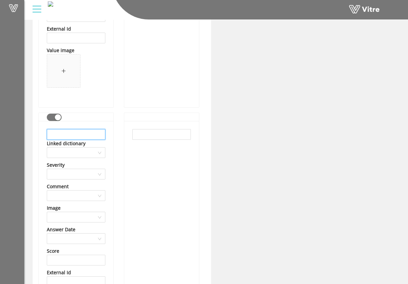
click at [97, 136] on input "text" at bounding box center [76, 134] width 59 height 11
click at [79, 139] on input "Quality Electric, Inc." at bounding box center [76, 134] width 59 height 11
type input "Quality Electric, Inc."
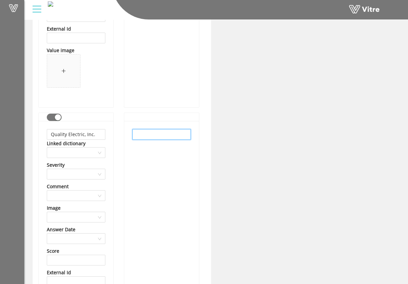
click at [148, 135] on input "text" at bounding box center [161, 134] width 59 height 11
paste input "Quality Electric, Inc."
type input "Quality Electric, Inc."
click at [157, 154] on div "Quality Electric, Inc." at bounding box center [161, 236] width 75 height 230
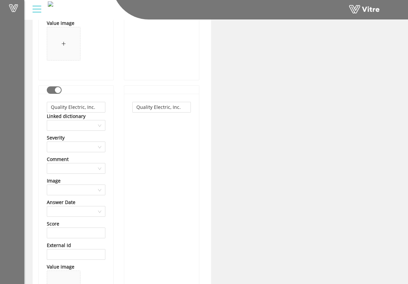
scroll to position [6017, 0]
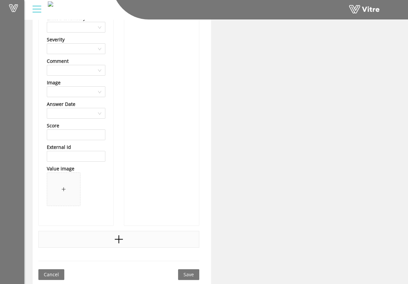
click at [144, 242] on div at bounding box center [118, 239] width 161 height 17
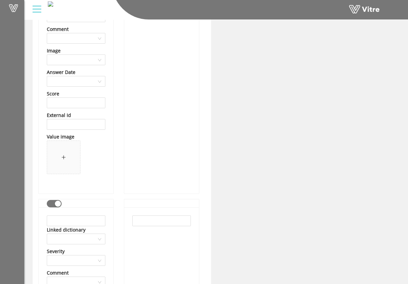
scroll to position [6063, 0]
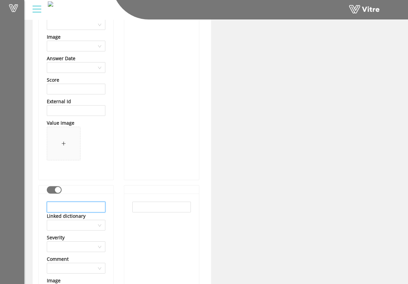
click at [94, 206] on input "text" at bounding box center [76, 207] width 59 height 11
type input "Rain for Rent"
click at [176, 206] on input "text" at bounding box center [161, 207] width 59 height 11
type input "Rain for Rent"
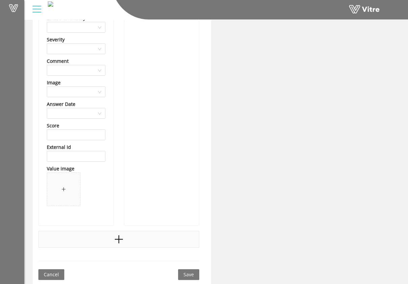
click at [129, 238] on div at bounding box center [118, 239] width 161 height 17
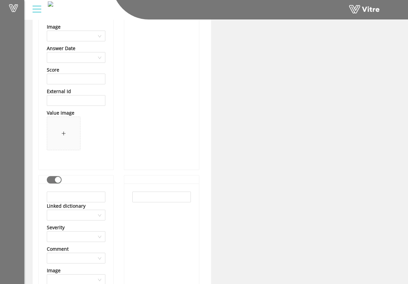
scroll to position [6318, 0]
click at [92, 196] on input "text" at bounding box center [76, 196] width 59 height 11
click at [83, 194] on input "text" at bounding box center [76, 196] width 59 height 11
click at [90, 198] on input "Rapids Wholesale & Affiliates" at bounding box center [76, 196] width 59 height 11
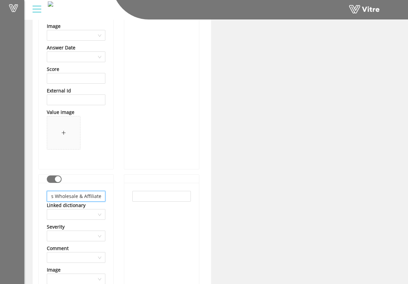
click at [91, 198] on input "Rapids Wholesale & Affiliates" at bounding box center [76, 196] width 59 height 11
click at [91, 197] on input "Rapids Wholesale & Affiliates" at bounding box center [76, 196] width 59 height 11
type input "Rapids Wholesale & Affiliates"
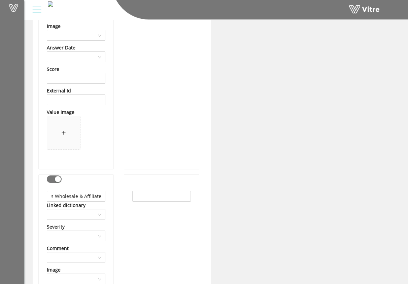
click at [143, 198] on input "text" at bounding box center [161, 196] width 59 height 11
paste input "Rapids Wholesale & Affiliates"
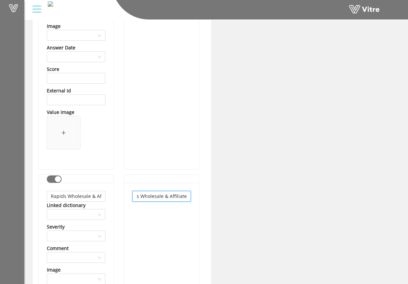
type input "Rapids Wholesale & Affiliates"
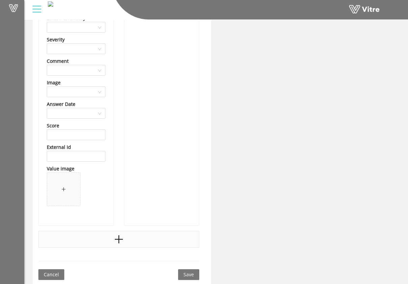
click at [156, 241] on div at bounding box center [118, 239] width 161 height 17
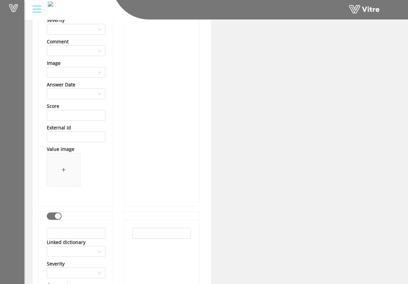
scroll to position [6565, 0]
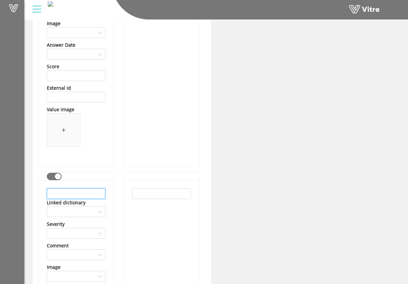
click at [102, 194] on input "text" at bounding box center [76, 194] width 59 height 11
click at [82, 192] on input "Republic Waste" at bounding box center [76, 194] width 59 height 11
type input "Republic Waste"
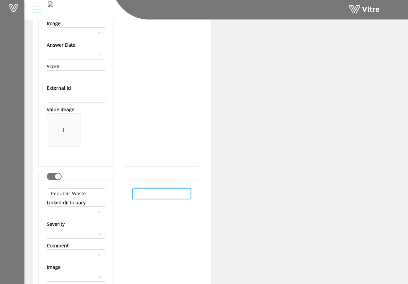
click at [161, 193] on input "text" at bounding box center [161, 194] width 59 height 11
paste input "Republic Waste"
type input "Republic Waste"
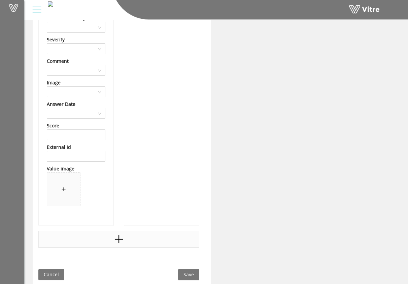
click at [144, 238] on div at bounding box center [118, 239] width 161 height 17
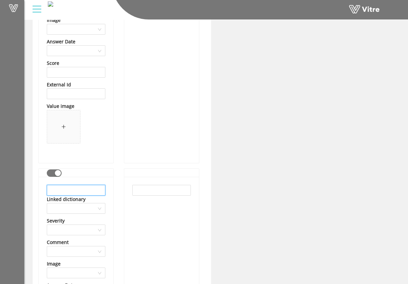
click at [91, 190] on input "text" at bounding box center [76, 190] width 59 height 11
click at [91, 191] on input "RM Mechanical Inc." at bounding box center [76, 190] width 59 height 11
type input "RM Mechanical Inc."
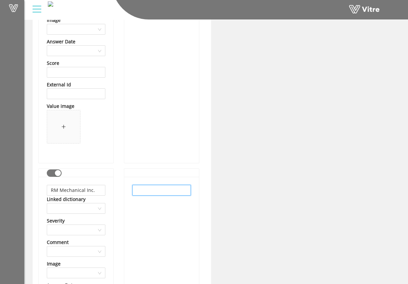
click at [137, 192] on input "text" at bounding box center [161, 190] width 59 height 11
paste input "RM Mechanical Inc."
type input "RM Mechanical Inc."
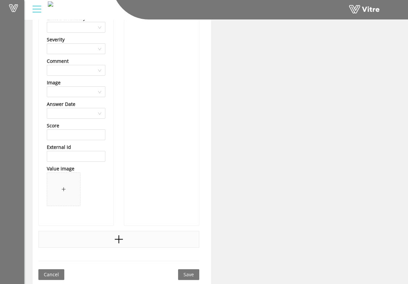
click at [144, 236] on div at bounding box center [118, 239] width 161 height 17
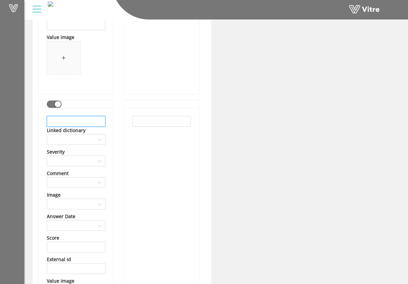
click at [91, 125] on input "text" at bounding box center [76, 121] width 59 height 11
click at [71, 122] on input "SBM, Corp." at bounding box center [76, 121] width 59 height 11
click at [72, 121] on input "SBM, Corp." at bounding box center [76, 121] width 59 height 11
type input "SBM, Corp."
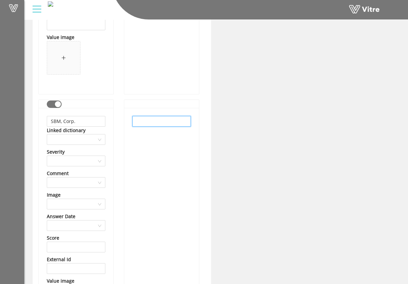
click at [141, 118] on input "text" at bounding box center [161, 121] width 59 height 11
paste input "SBM, Corp."
type input "SBM, Corp."
click at [140, 153] on div "SBM, Corp." at bounding box center [161, 223] width 75 height 230
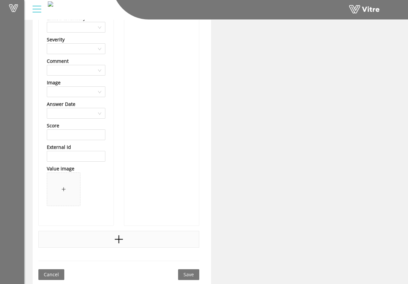
click at [119, 234] on div at bounding box center [118, 239] width 161 height 17
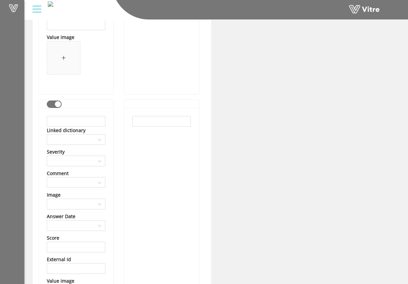
scroll to position [7370, 0]
click at [96, 124] on input "text" at bounding box center [76, 121] width 59 height 11
drag, startPoint x: 99, startPoint y: 122, endPoint x: 22, endPoint y: 123, distance: 76.4
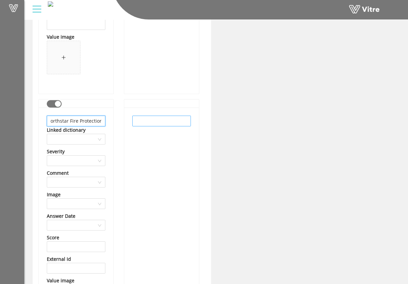
type input "Northstar Fire Protection"
click at [151, 122] on input "text" at bounding box center [161, 121] width 59 height 11
click at [91, 122] on input "Northstar Fire Protection" at bounding box center [76, 121] width 59 height 11
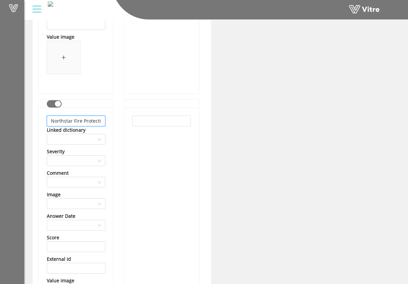
click at [91, 122] on input "Northstar Fire Protection" at bounding box center [76, 121] width 59 height 11
click at [143, 121] on input "text" at bounding box center [161, 121] width 59 height 11
paste input "Northstar Fire Protection"
type input "Northstar Fire Protection"
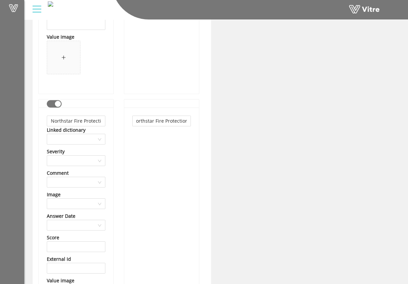
click at [174, 147] on div "Northstar Fire Protection" at bounding box center [161, 223] width 75 height 230
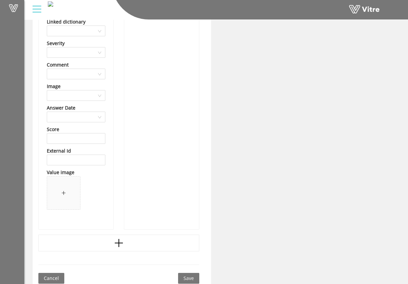
scroll to position [7482, 0]
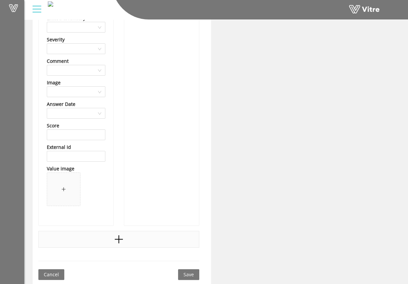
click at [135, 236] on div at bounding box center [118, 239] width 161 height 17
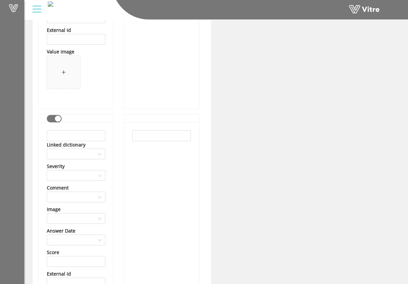
scroll to position [7599, 0]
click at [83, 133] on input "text" at bounding box center [76, 135] width 59 height 11
click at [96, 137] on input "SME Steel Contractors" at bounding box center [76, 135] width 59 height 11
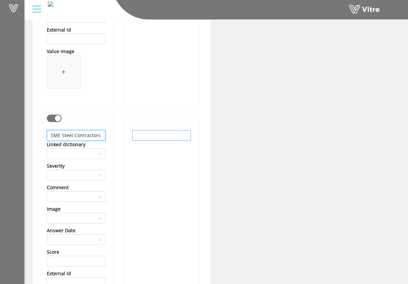
type input "SME Steel Contractors"
click at [163, 138] on input "text" at bounding box center [161, 135] width 59 height 11
paste input "SME Steel Contractors"
type input "SME Steel Contractors"
click at [161, 158] on div "SME Steel Contractors" at bounding box center [161, 237] width 75 height 230
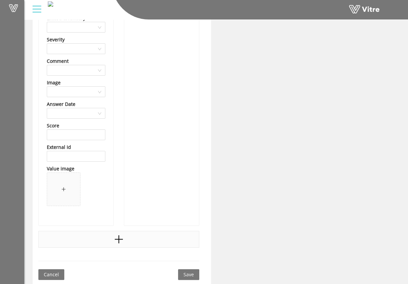
click at [137, 232] on div at bounding box center [118, 239] width 161 height 17
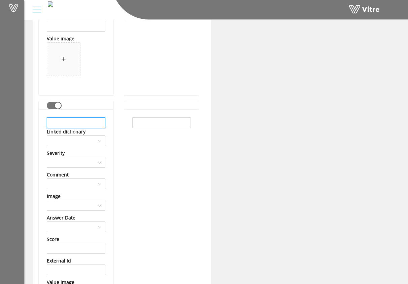
click at [96, 126] on input "text" at bounding box center [76, 122] width 59 height 11
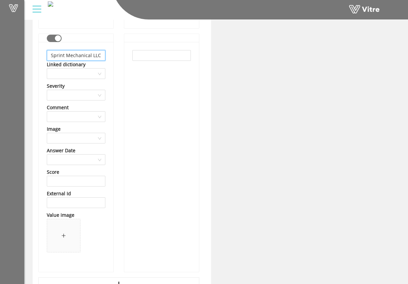
scroll to position [7925, 0]
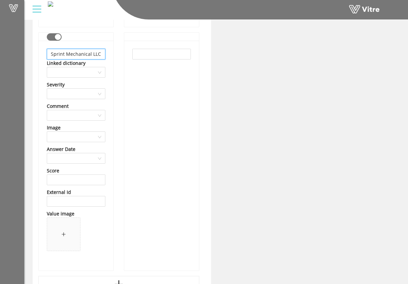
click at [90, 57] on input "Sprint Mechanical LLC" at bounding box center [76, 54] width 59 height 11
type input "Sprint Mechanical LLC"
click at [165, 54] on input "text" at bounding box center [161, 54] width 59 height 11
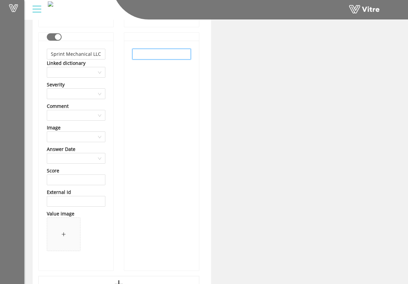
paste input "Sprint Mechanical LLC"
type input "Sprint Mechanical LLC"
click at [164, 105] on div "Sprint Mechanical LLC" at bounding box center [161, 156] width 75 height 230
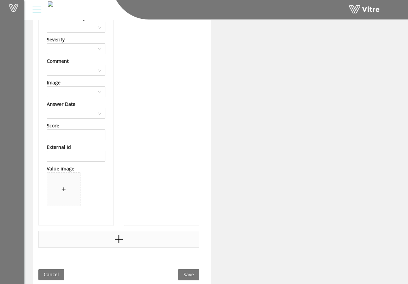
click at [126, 233] on div at bounding box center [118, 239] width 161 height 17
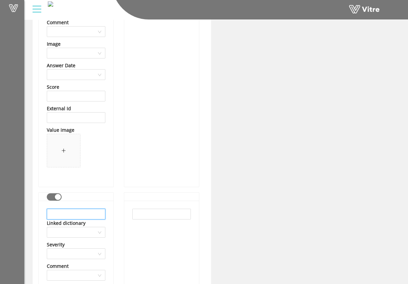
click at [79, 212] on input "text" at bounding box center [76, 214] width 59 height 11
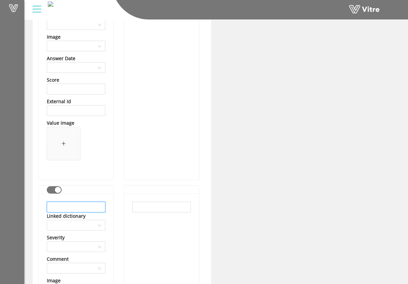
scroll to position [8025, 0]
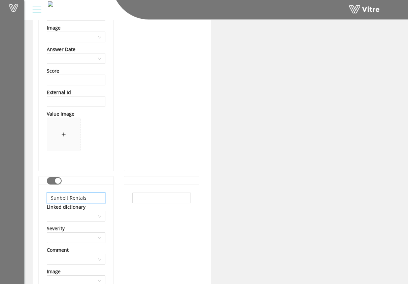
click at [83, 202] on input "Sunbelt Rentals" at bounding box center [76, 198] width 59 height 11
type input "Sunbelt Rentals"
click at [155, 201] on input "text" at bounding box center [161, 198] width 59 height 11
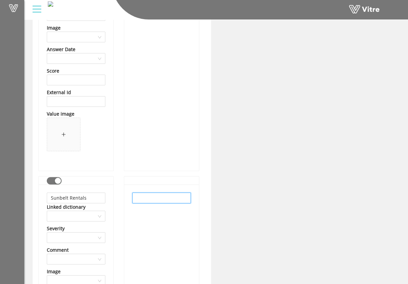
paste input "Sunbelt Rentals"
type input "Sunbelt Rentals"
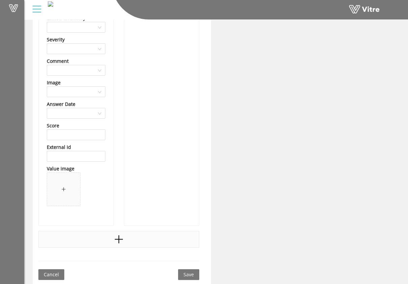
click at [131, 239] on div at bounding box center [118, 239] width 161 height 17
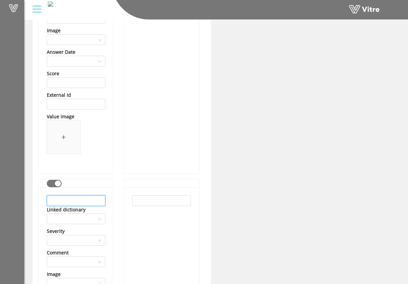
click at [91, 204] on input "text" at bounding box center [76, 201] width 59 height 11
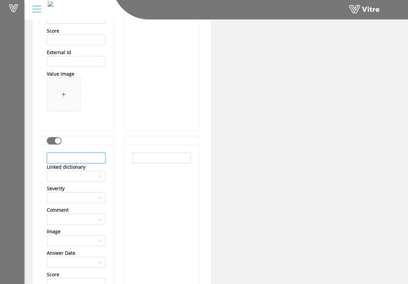
scroll to position [8317, 0]
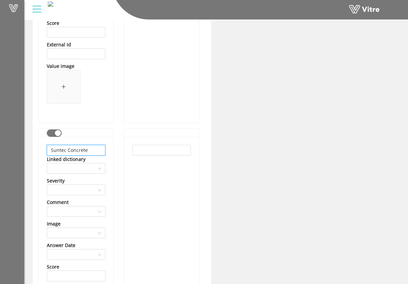
click at [82, 152] on input "Suntec Concrete" at bounding box center [76, 150] width 59 height 11
type input "Suntec Concrete"
click at [144, 155] on input "text" at bounding box center [161, 150] width 59 height 11
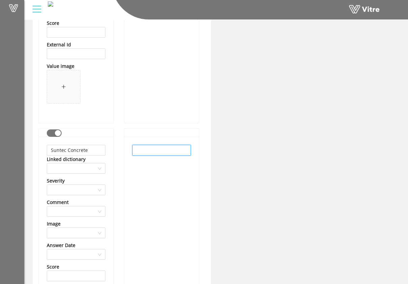
paste input "Suntec Concrete"
type input "Suntec Concrete"
click at [172, 168] on div "Suntec Concrete" at bounding box center [161, 252] width 75 height 230
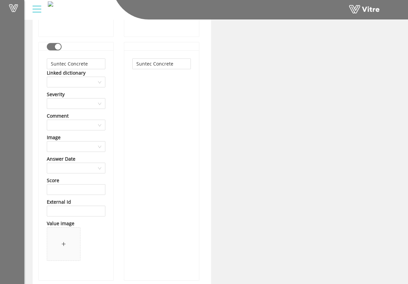
scroll to position [8458, 0]
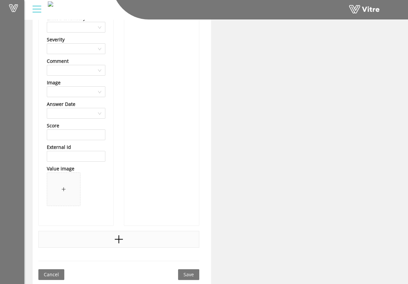
click at [131, 237] on div at bounding box center [118, 239] width 161 height 17
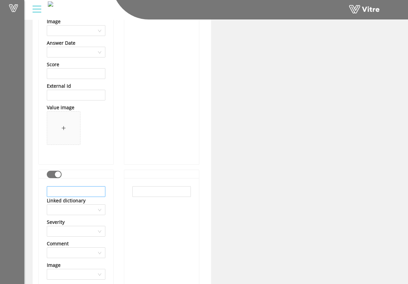
scroll to position [8520, 0]
click at [84, 186] on input "text" at bounding box center [76, 191] width 59 height 11
type input "Treasure Valley Coffee"
click at [169, 193] on input "text" at bounding box center [161, 191] width 59 height 11
type input "Treasure Valley Coffee"
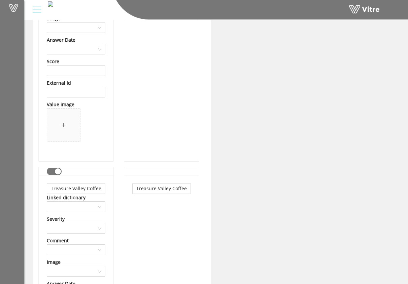
scroll to position [8702, 0]
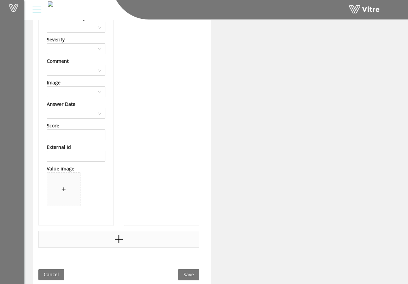
click at [151, 233] on div at bounding box center [118, 239] width 161 height 17
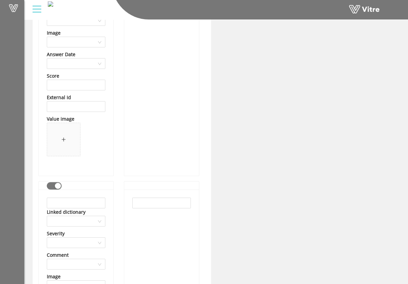
scroll to position [8799, 0]
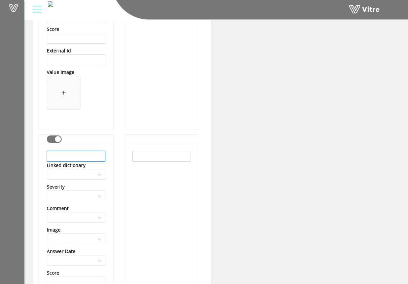
click at [98, 159] on input "text" at bounding box center [76, 156] width 59 height 11
click at [90, 159] on input "Trew Contracting" at bounding box center [76, 156] width 59 height 11
type input "Trew Contracting"
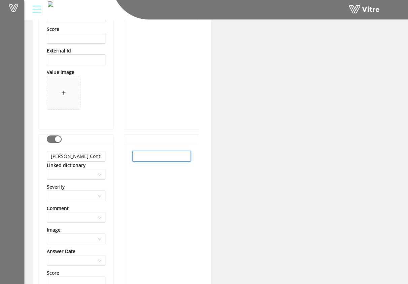
click at [137, 156] on input "text" at bounding box center [161, 156] width 59 height 11
paste input "Trew Contracting"
type input "Trew Contracting"
click at [156, 181] on div "Trew Contracting" at bounding box center [161, 258] width 75 height 230
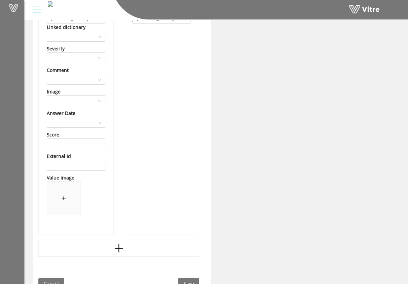
scroll to position [8946, 0]
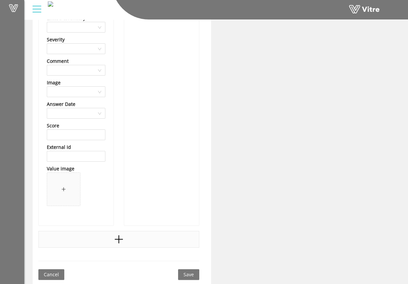
click at [154, 242] on div at bounding box center [118, 239] width 161 height 17
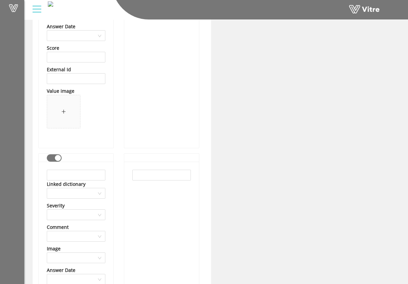
scroll to position [8992, 0]
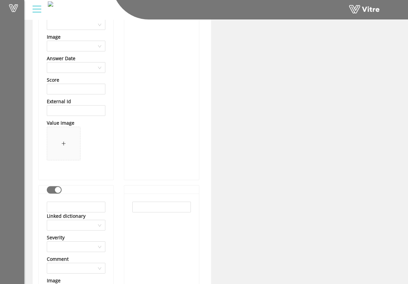
click at [87, 206] on input "text" at bounding box center [76, 207] width 59 height 11
click at [87, 206] on input "United Site Services" at bounding box center [76, 207] width 59 height 11
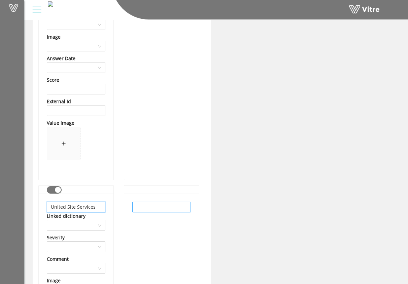
type input "United Site Services"
click at [146, 208] on input "text" at bounding box center [161, 207] width 59 height 11
paste input "United Site Services"
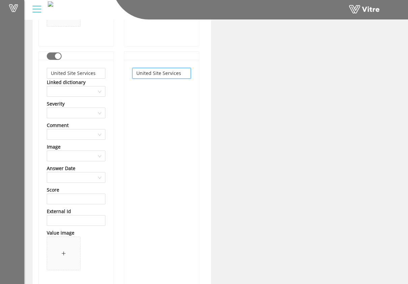
type input "United Site Services"
click at [178, 188] on div "United Site Services" at bounding box center [161, 175] width 75 height 230
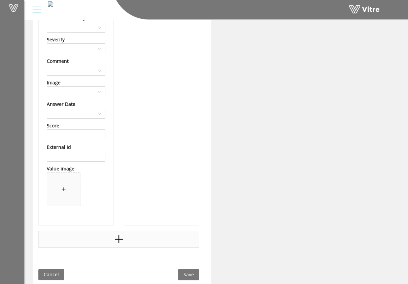
click at [111, 236] on div at bounding box center [118, 239] width 161 height 17
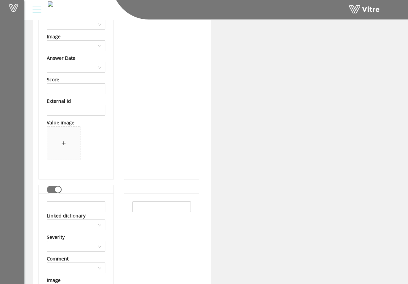
scroll to position [9326, 0]
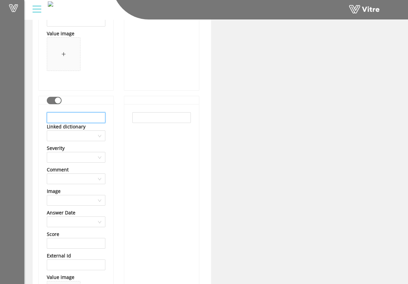
click at [103, 117] on input "text" at bounding box center [76, 117] width 59 height 11
click at [100, 119] on input "Veca Electric & Technologies" at bounding box center [76, 117] width 59 height 11
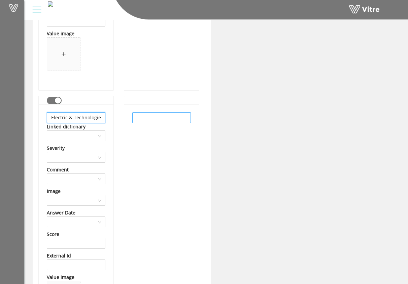
type input "Veca Electric & Technologies"
click at [166, 118] on input "text" at bounding box center [161, 117] width 59 height 11
paste input "Veca Electric & Technologies"
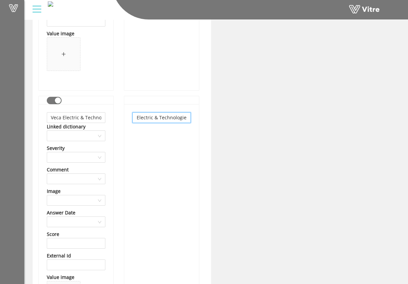
type input "Veca Electric & Technologies"
click at [162, 136] on div "Veca Electric & Technologies" at bounding box center [161, 219] width 75 height 230
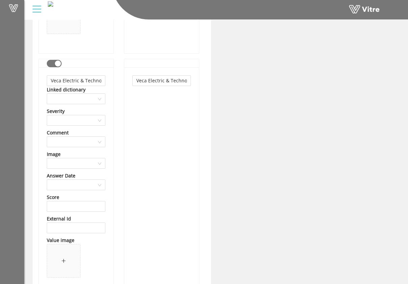
scroll to position [9434, 0]
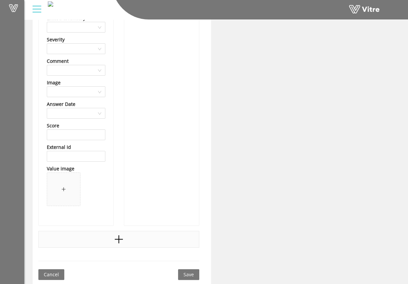
click at [140, 237] on div at bounding box center [118, 239] width 161 height 17
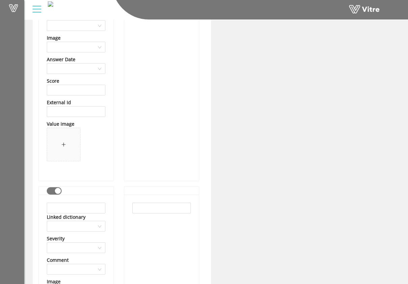
scroll to position [9481, 0]
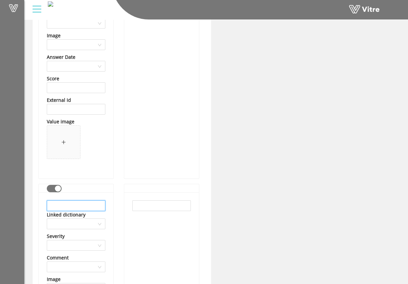
click at [88, 204] on input "text" at bounding box center [76, 206] width 59 height 11
click at [80, 208] on input "W&W-AFCO Steel" at bounding box center [76, 206] width 59 height 11
type input "W&W-AFCO Steel"
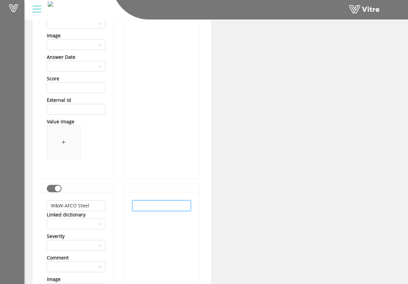
click at [161, 208] on input "text" at bounding box center [161, 206] width 59 height 11
paste input "W&W-AFCO Steel"
type input "W&W-AFCO Steel"
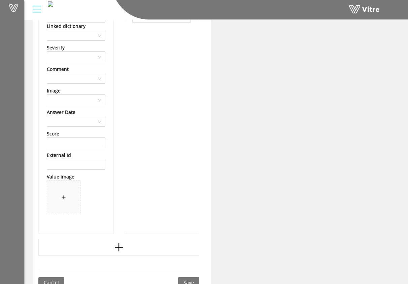
scroll to position [9678, 0]
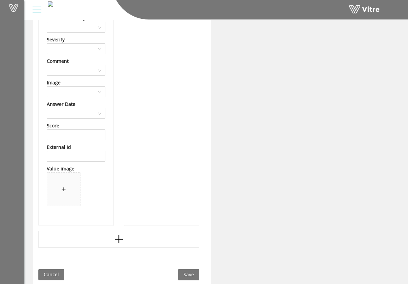
click at [142, 238] on div at bounding box center [118, 239] width 161 height 17
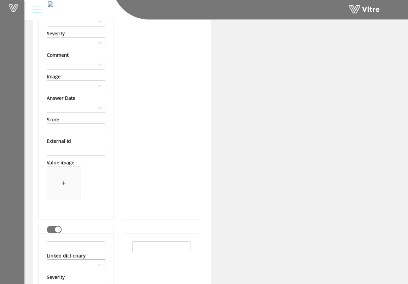
scroll to position [9729, 0]
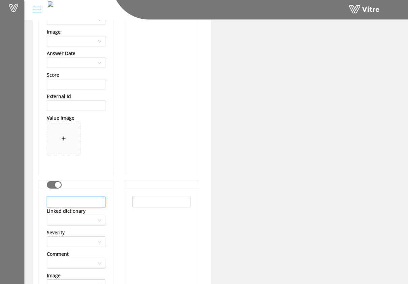
click at [95, 202] on input "text" at bounding box center [76, 202] width 59 height 11
click at [96, 203] on input "Warner Construction" at bounding box center [76, 202] width 59 height 11
type input "Warner Construction"
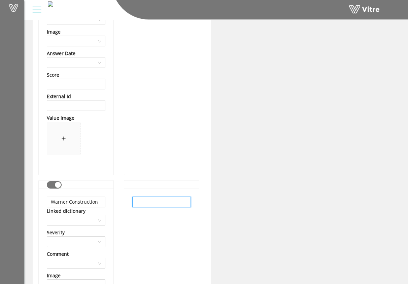
click at [158, 205] on input "text" at bounding box center [161, 202] width 59 height 11
paste input "Warner Construction"
type input "Warner Construction"
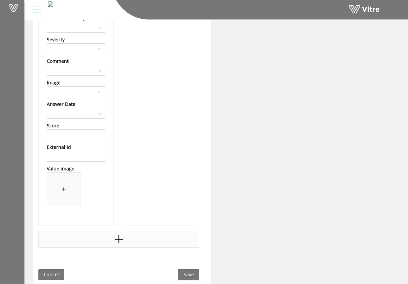
click at [140, 237] on div at bounding box center [118, 239] width 161 height 17
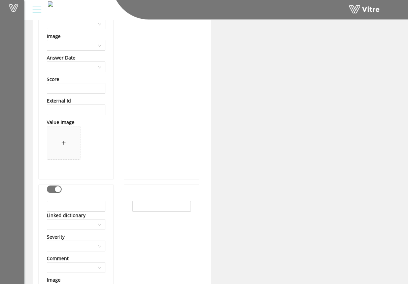
scroll to position [10017, 0]
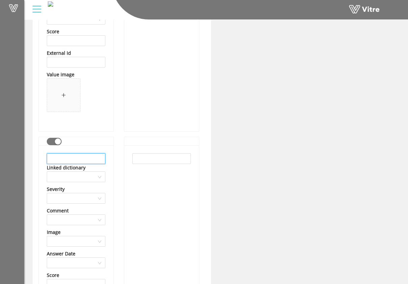
click at [93, 155] on input "text" at bounding box center [76, 159] width 59 height 11
click at [80, 156] on input "YMC, Inc." at bounding box center [76, 159] width 59 height 11
type input "YMC, Inc."
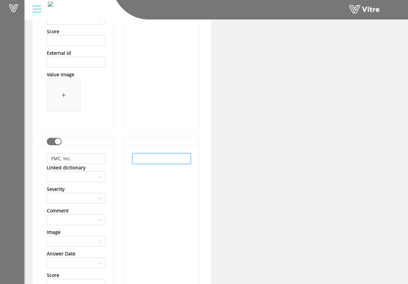
click at [152, 158] on input "text" at bounding box center [161, 159] width 59 height 11
paste input "YMC, Inc."
type input "YMC, Inc."
click at [167, 186] on div "YMC, Inc." at bounding box center [161, 260] width 75 height 230
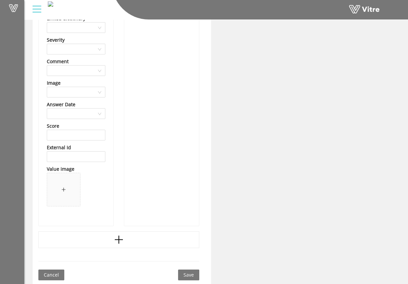
scroll to position [10167, 0]
click at [191, 275] on span "Save" at bounding box center [188, 274] width 10 height 7
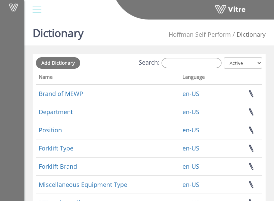
click at [114, 14] on div "Vitre" at bounding box center [149, 10] width 250 height 20
click at [128, 20] on div "Vitre" at bounding box center [149, 10] width 250 height 20
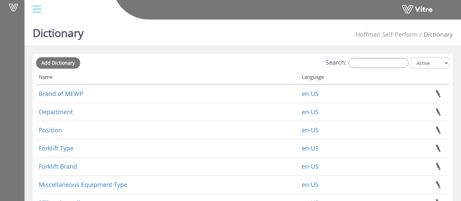
click at [33, 5] on div at bounding box center [36, 9] width 15 height 18
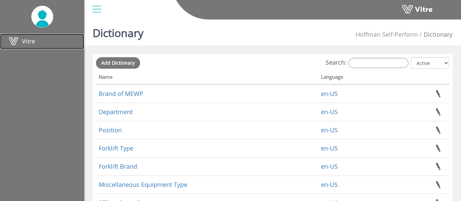
click at [38, 44] on link "Vitre" at bounding box center [42, 41] width 84 height 15
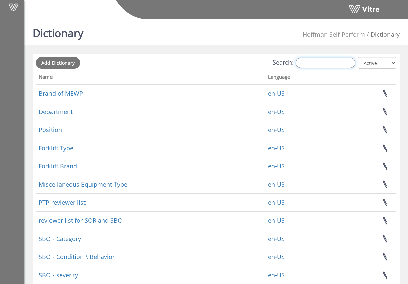
click at [329, 64] on input "Search:" at bounding box center [326, 63] width 60 height 10
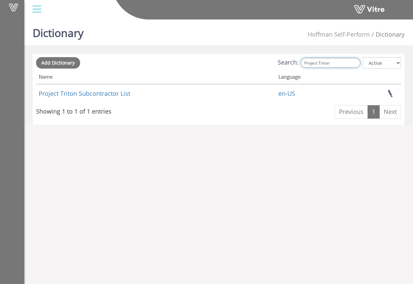
type input "Project Triton"
click at [303, 133] on html "Vitre Dictionary Hoffman Self-Perform Dictionary Add Dictionary Search: Project…" at bounding box center [206, 66] width 413 height 133
